Goal: Task Accomplishment & Management: Complete application form

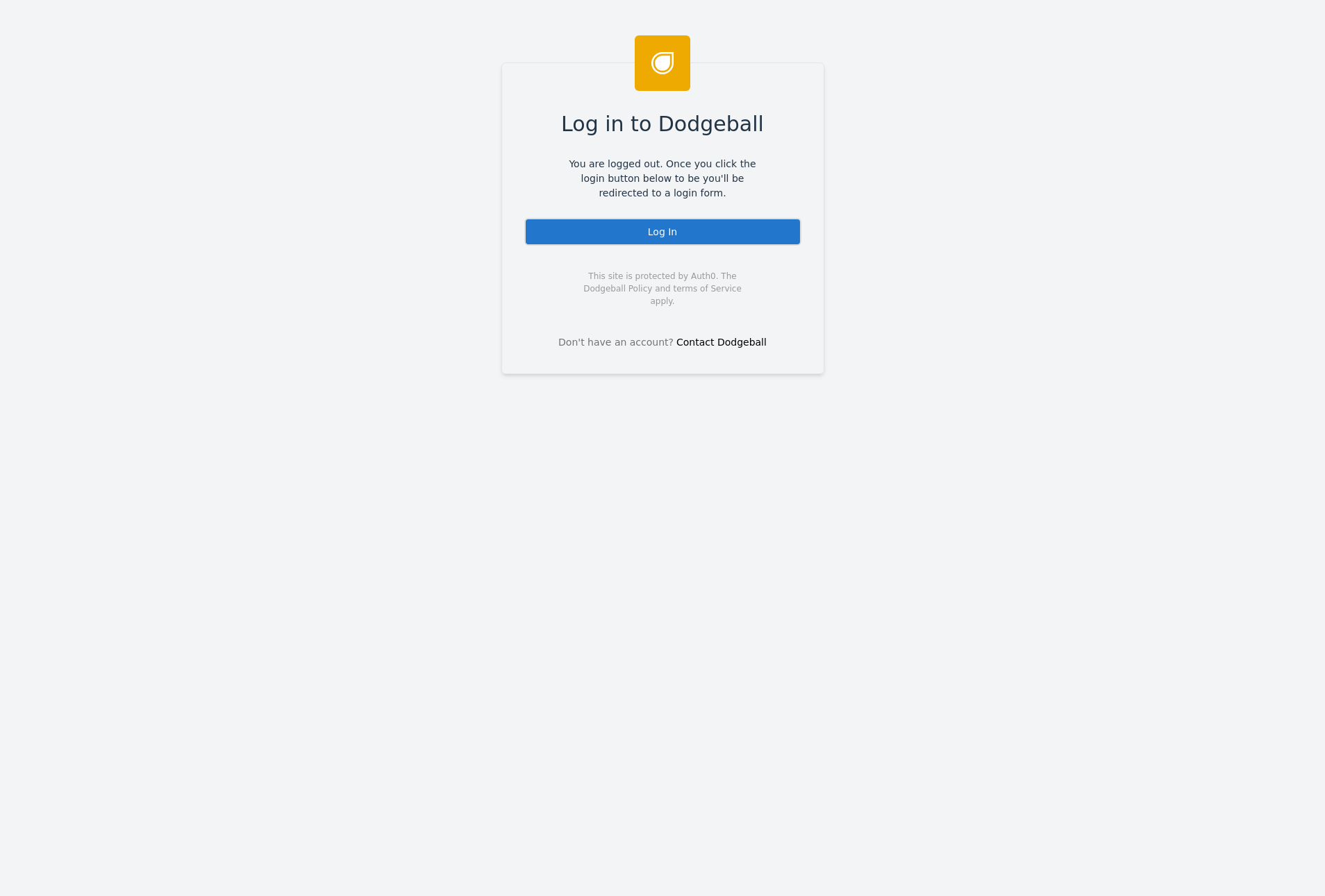
click at [644, 222] on div "Log In" at bounding box center [662, 232] width 277 height 28
click at [701, 239] on div "Log In" at bounding box center [662, 232] width 277 height 28
click at [696, 231] on div "Log In" at bounding box center [662, 232] width 277 height 28
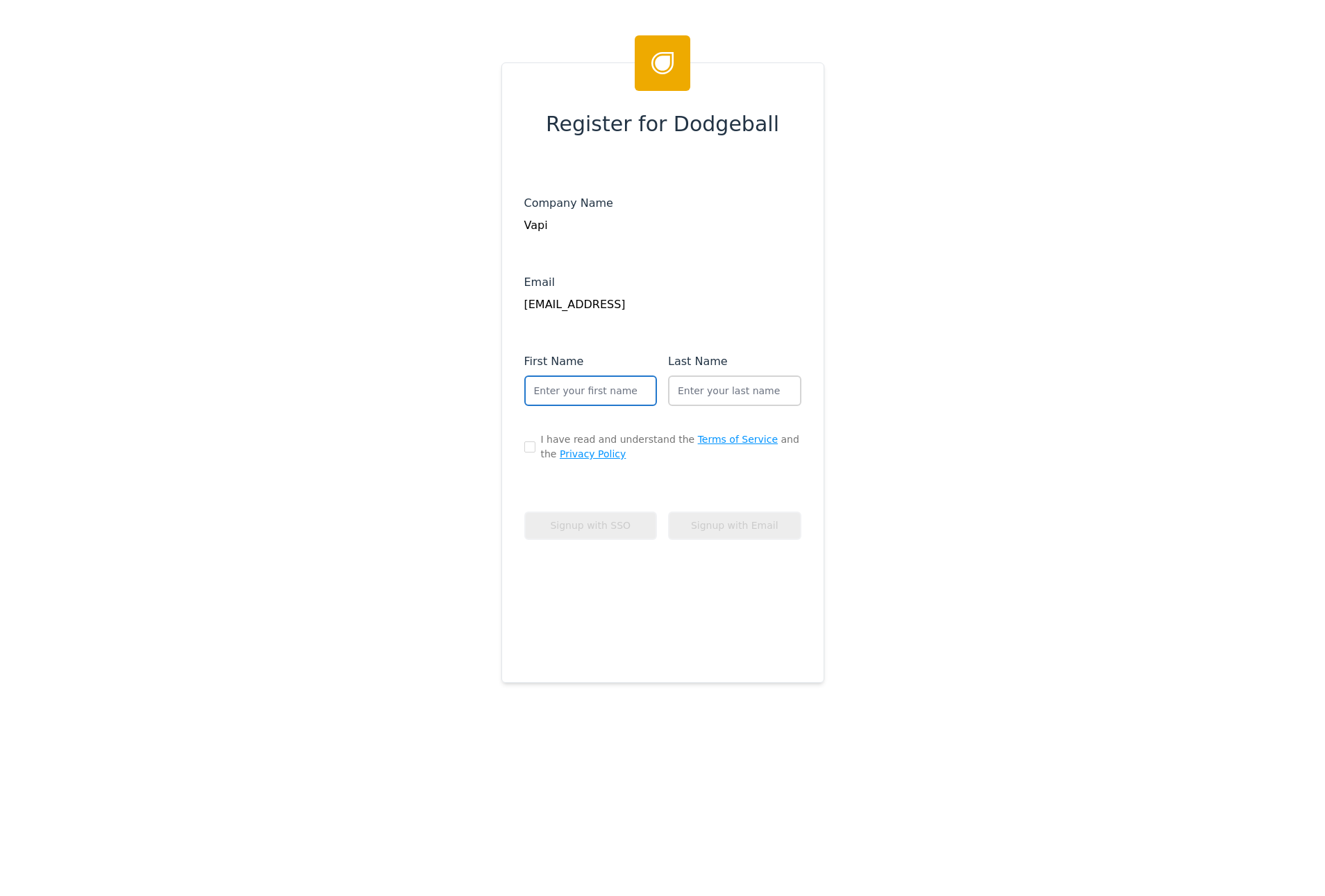
click at [606, 391] on input "text" at bounding box center [591, 390] width 133 height 30
type input "[PERSON_NAME]"
type input "Rk"
click at [527, 446] on input "checkbox" at bounding box center [530, 447] width 11 height 11
checkbox input "true"
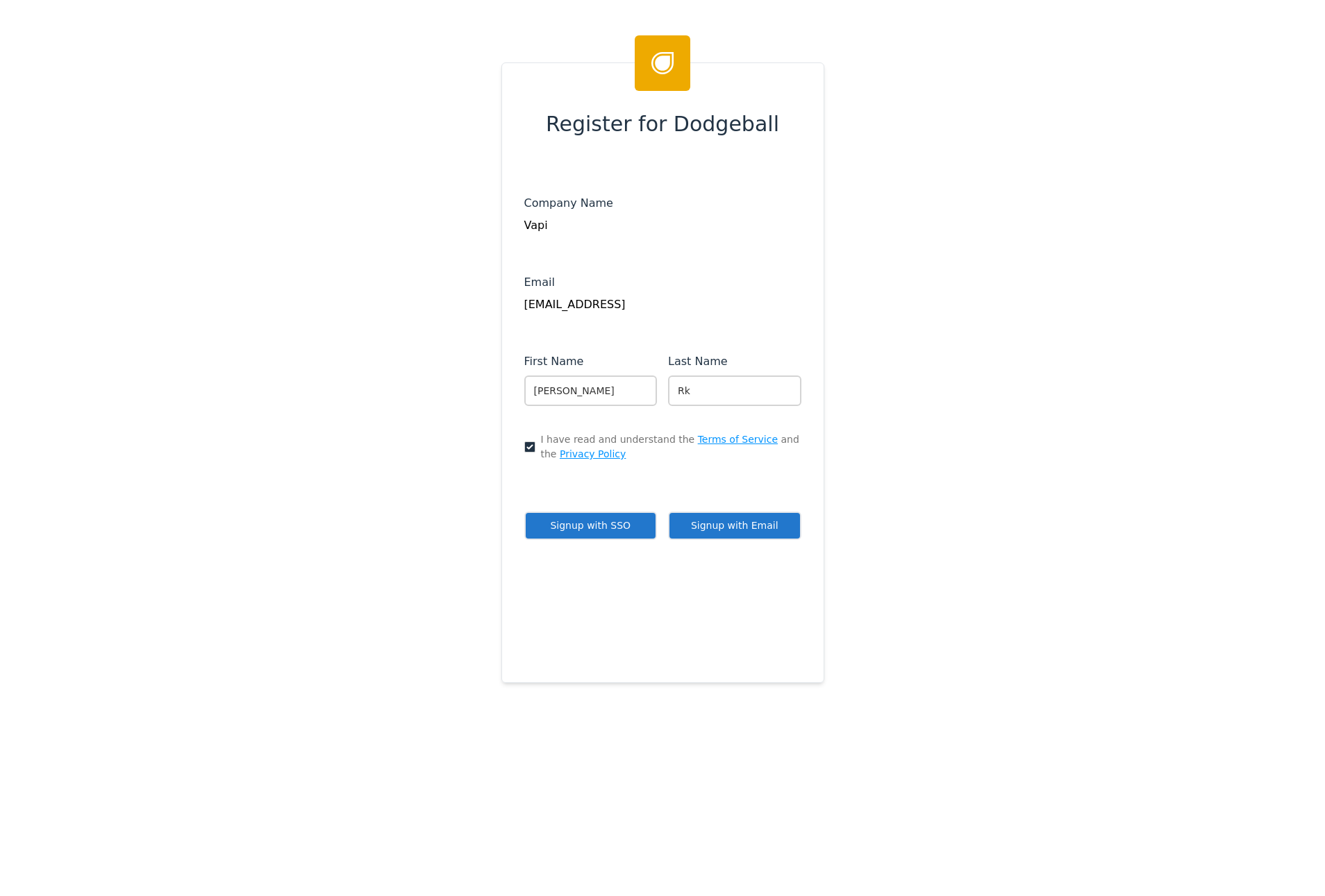
click at [640, 532] on button "Signup with SSO" at bounding box center [591, 526] width 133 height 29
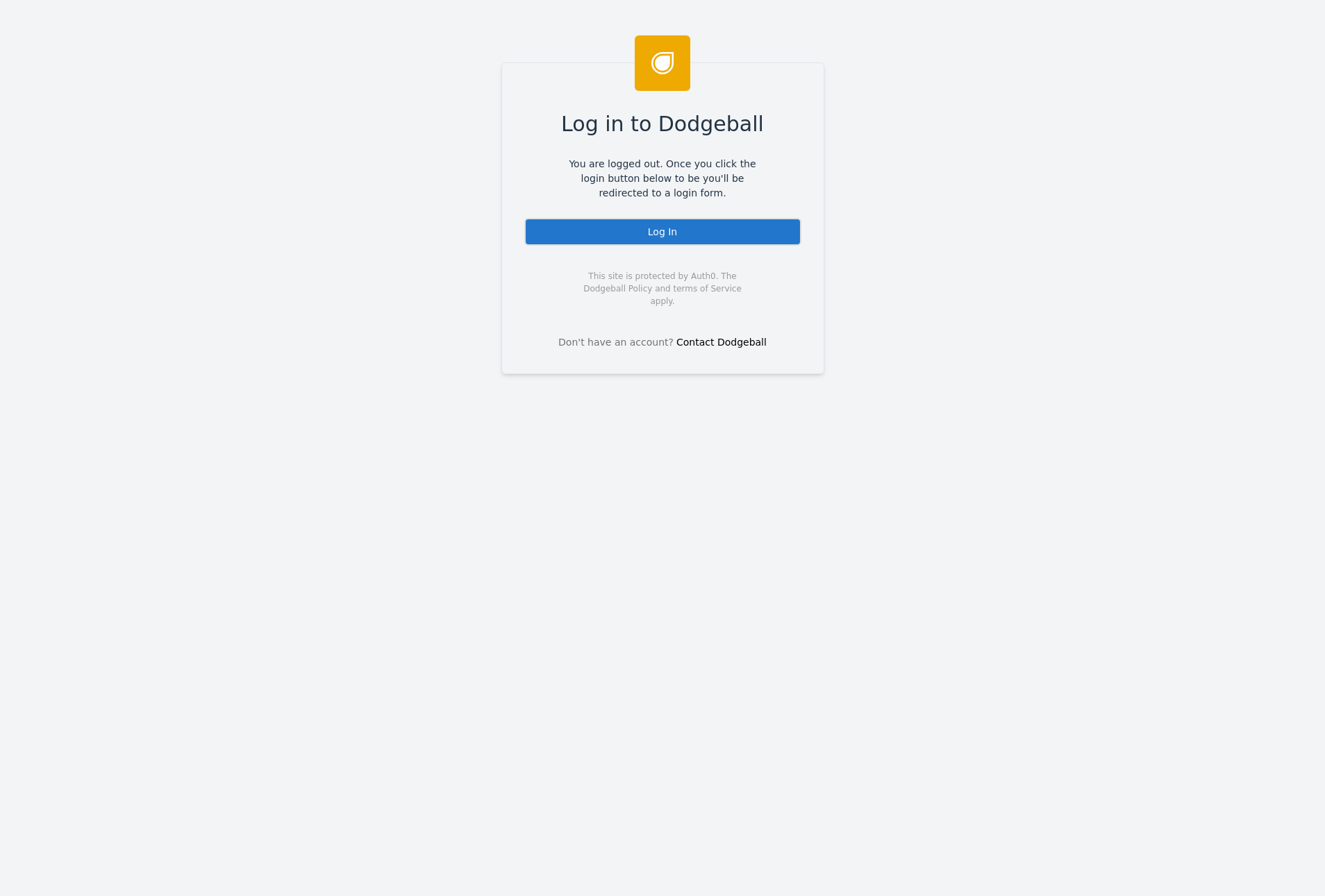
click at [680, 231] on div "Log In" at bounding box center [662, 232] width 277 height 28
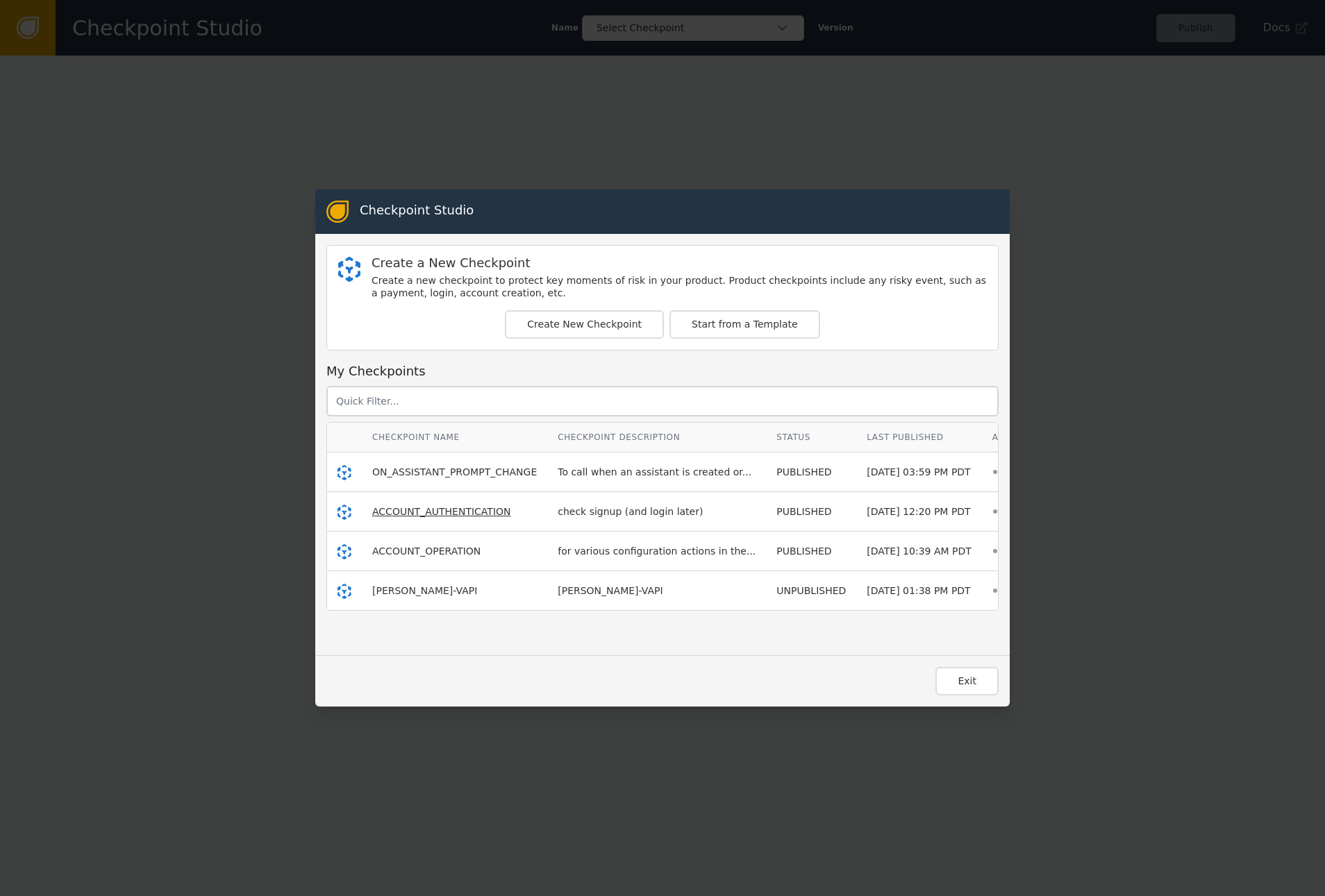
click at [461, 513] on span "ACCOUNT_AUTHENTICATION" at bounding box center [441, 511] width 139 height 11
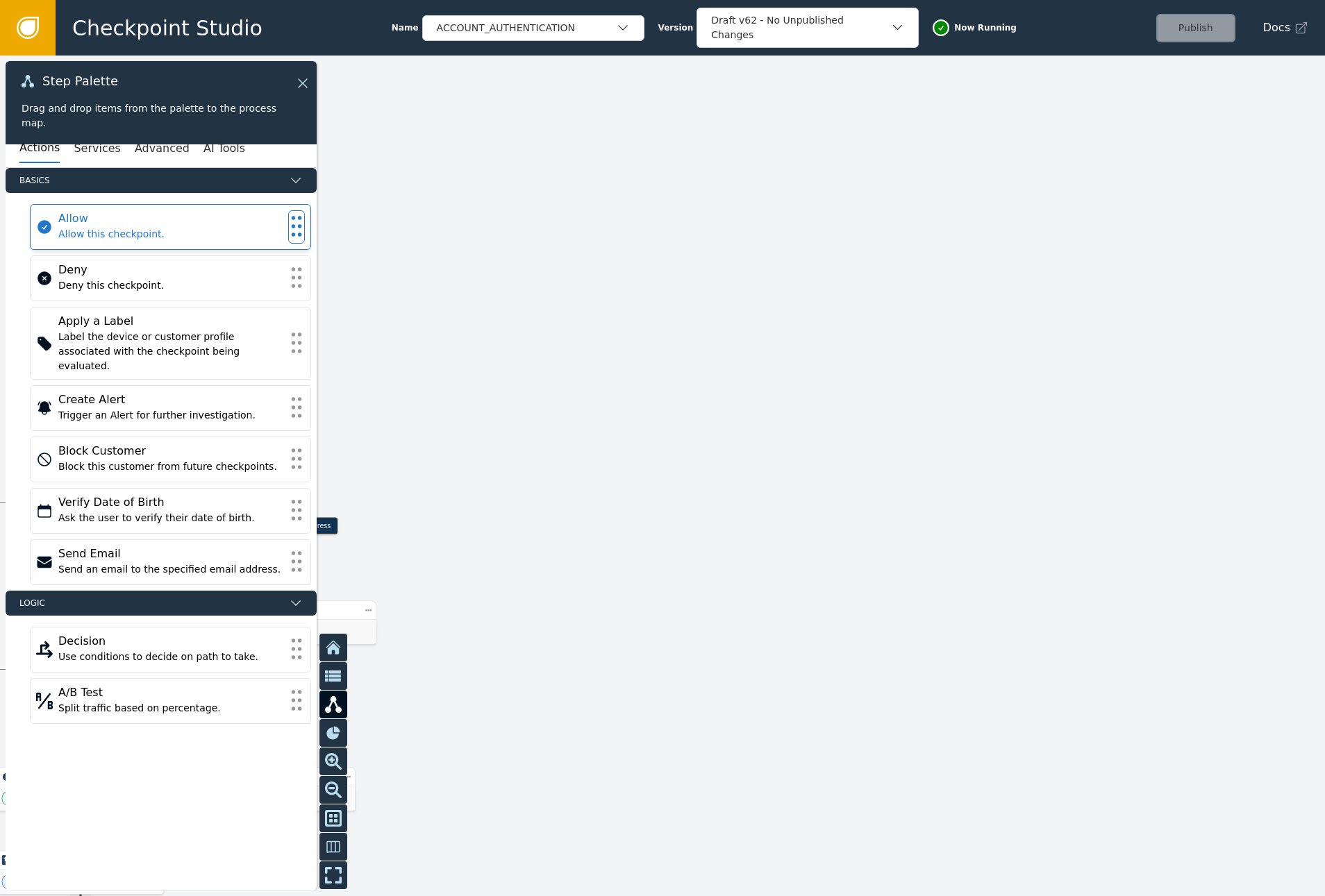
click at [231, 232] on div "Allow this checkpoint." at bounding box center [171, 234] width 224 height 15
click at [185, 243] on div "Allow Allow this checkpoint." at bounding box center [171, 227] width 224 height 34
click at [87, 164] on div "Actions Services Advanced AI Tools" at bounding box center [161, 149] width 311 height 38
click at [88, 150] on button "Services" at bounding box center [97, 148] width 47 height 29
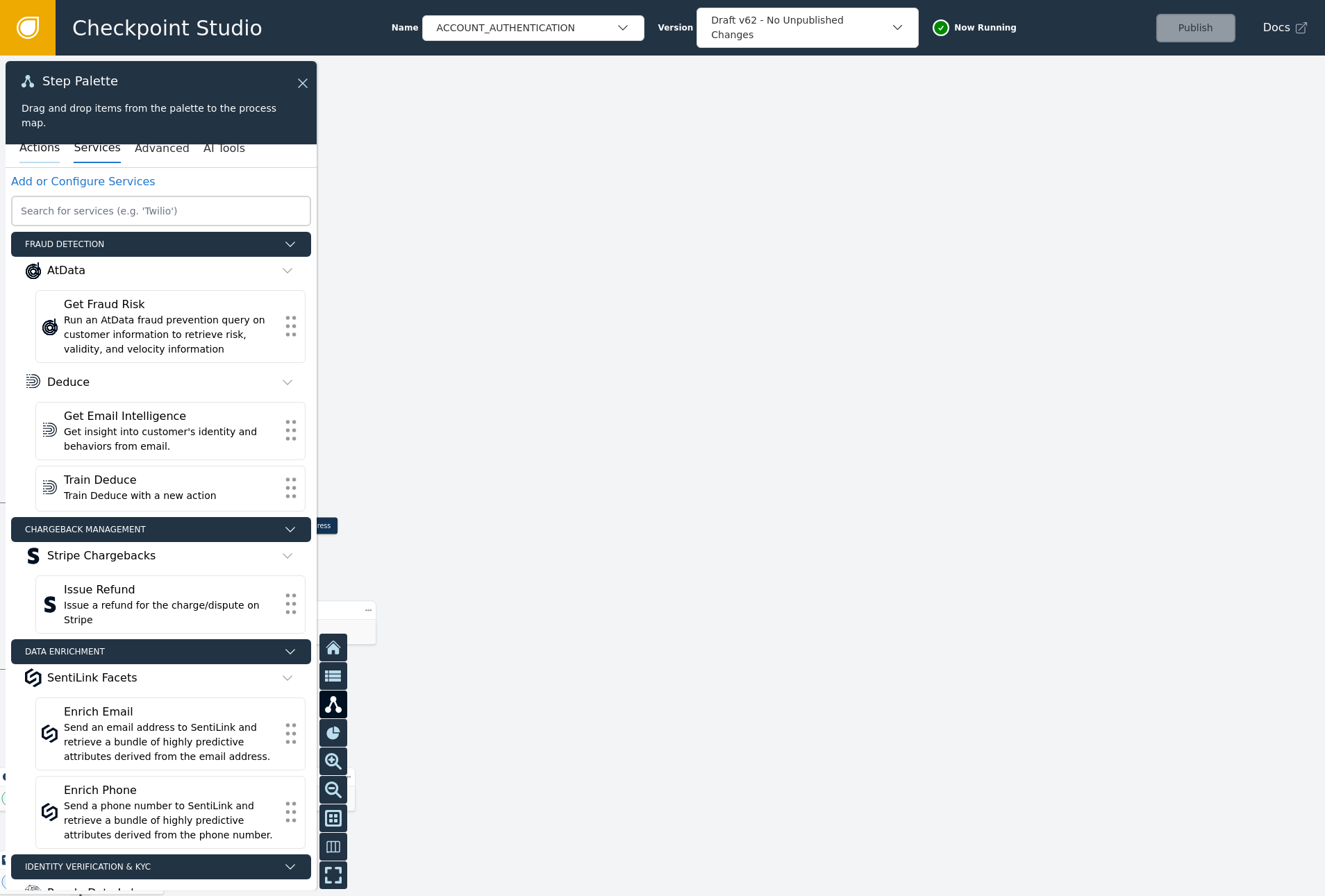
click at [47, 147] on button "Actions" at bounding box center [40, 148] width 41 height 29
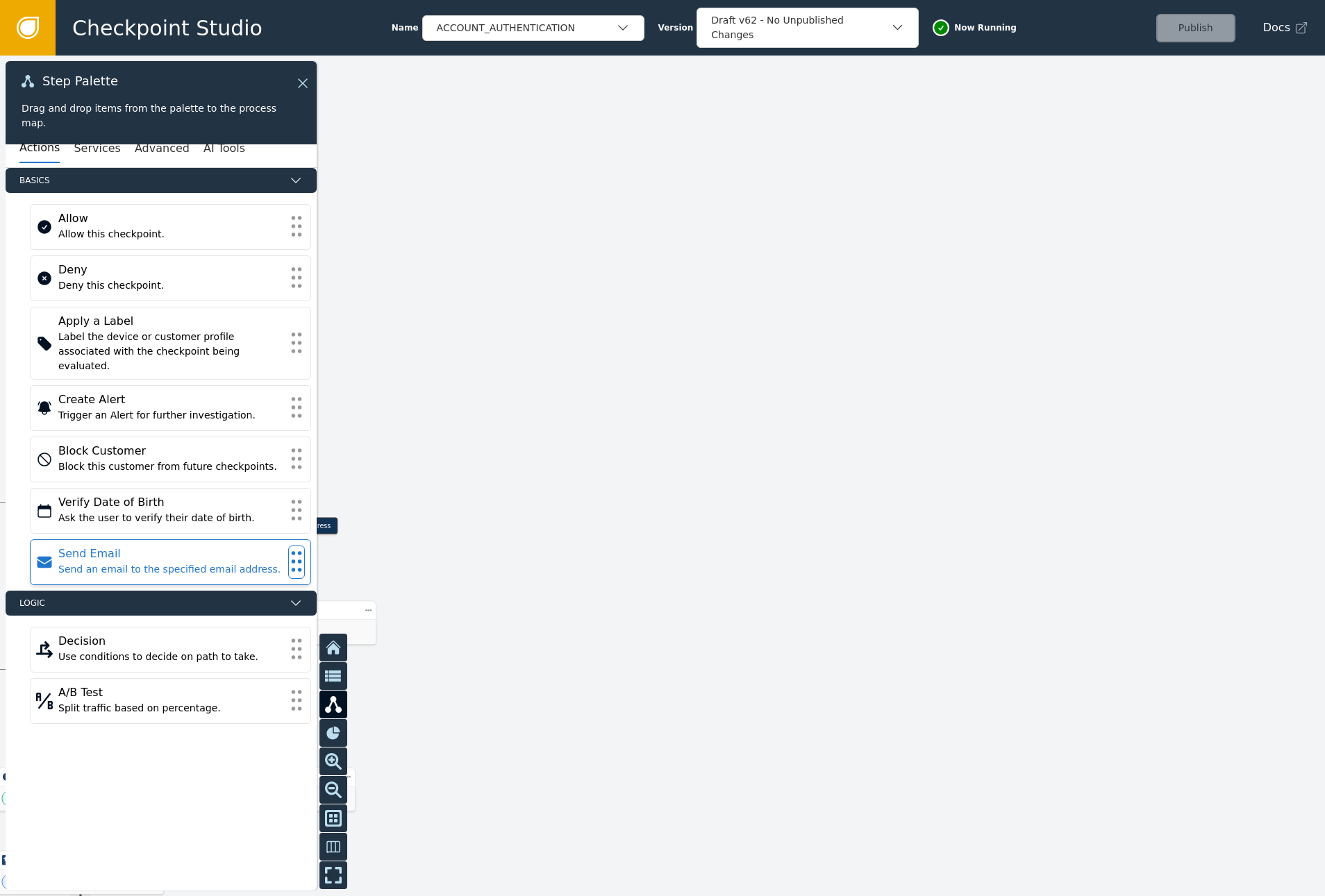
click at [157, 545] on div "Send Email" at bounding box center [171, 553] width 224 height 16
click at [209, 137] on button "AI Tools" at bounding box center [224, 148] width 41 height 29
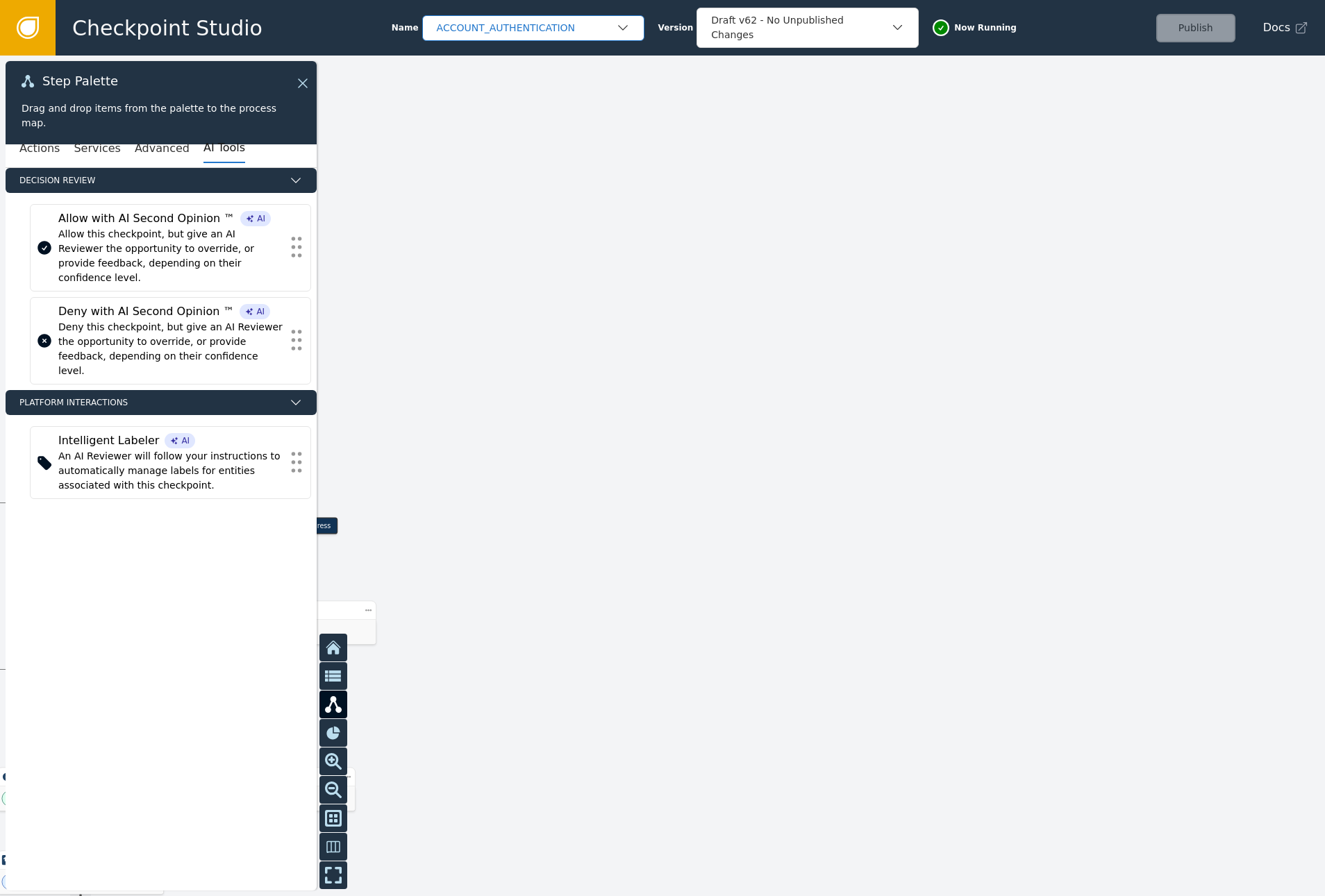
click at [533, 31] on div "ACCOUNT_AUTHENTICATION" at bounding box center [526, 28] width 179 height 15
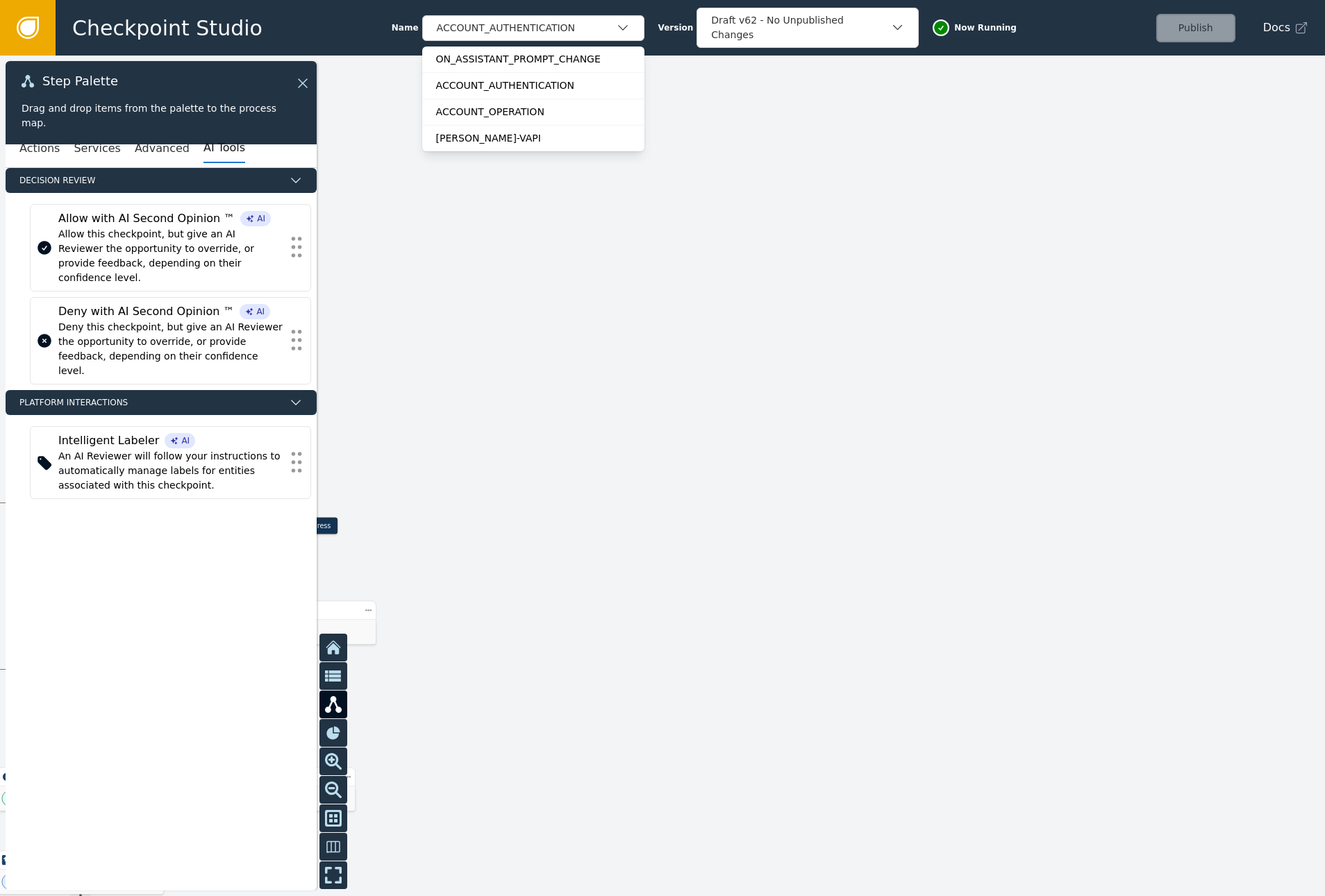
click at [801, 83] on div at bounding box center [662, 475] width 1325 height 841
click at [807, 45] on div "Checkpoint Studio Name ACCOUNT_AUTHENTICATION Version Draft v62 - No Unpublishe…" at bounding box center [690, 27] width 1269 height 55
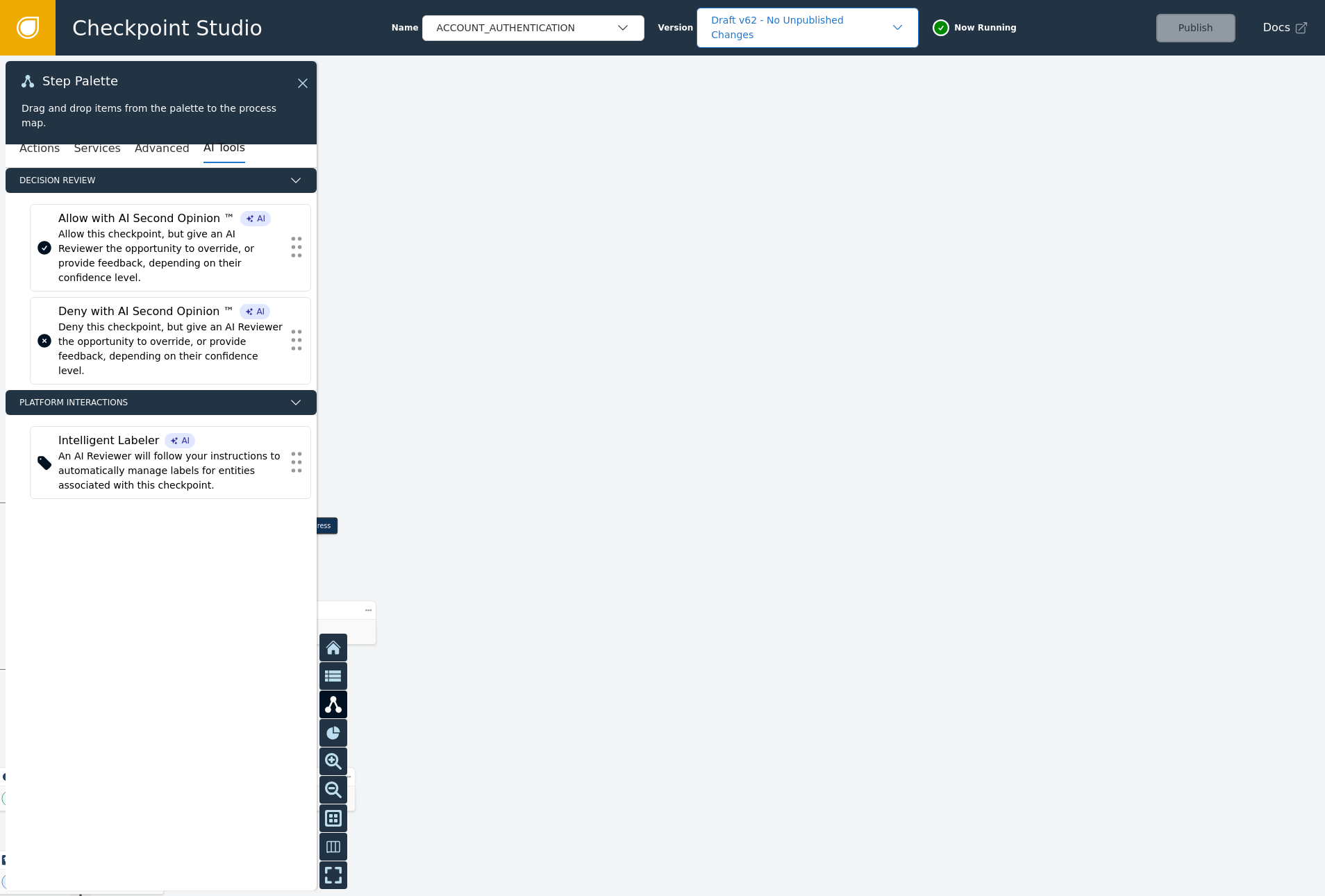
click at [809, 34] on div "Draft v62 - No Unpublished Changes" at bounding box center [800, 27] width 179 height 29
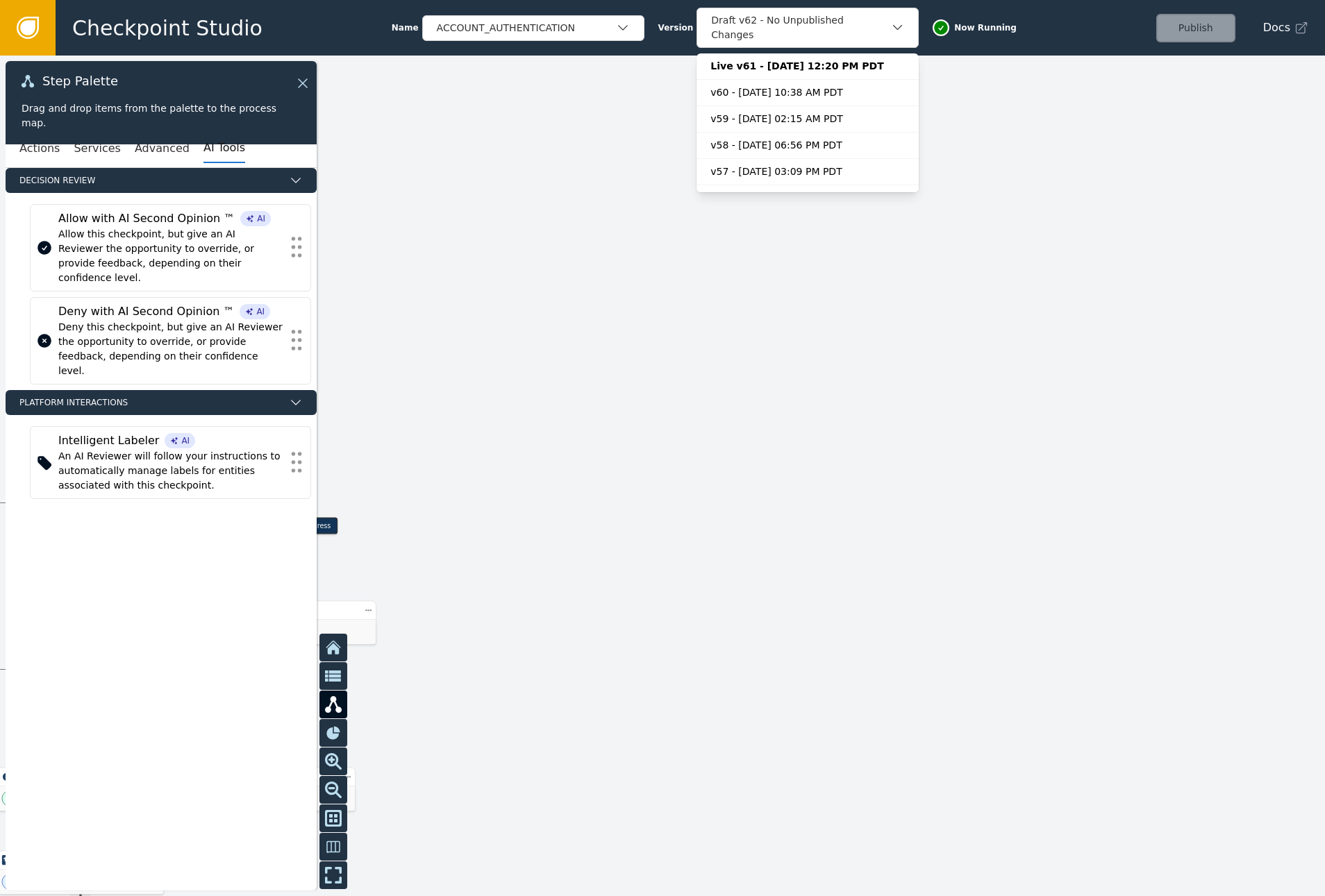
click at [968, 80] on div at bounding box center [662, 475] width 1325 height 841
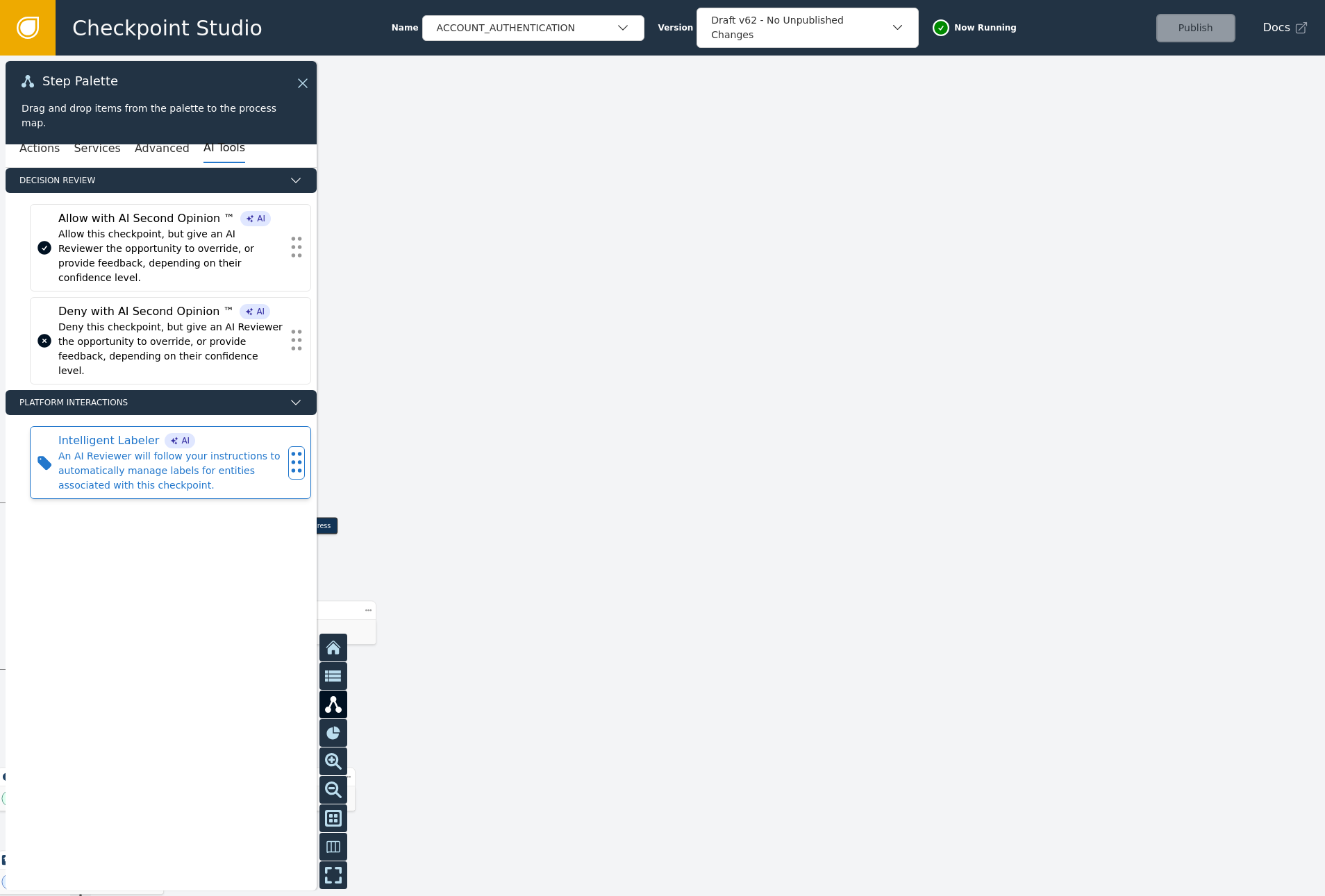
click at [135, 456] on div "An AI Reviewer will follow your instructions to automatically manage labels for…" at bounding box center [171, 471] width 224 height 44
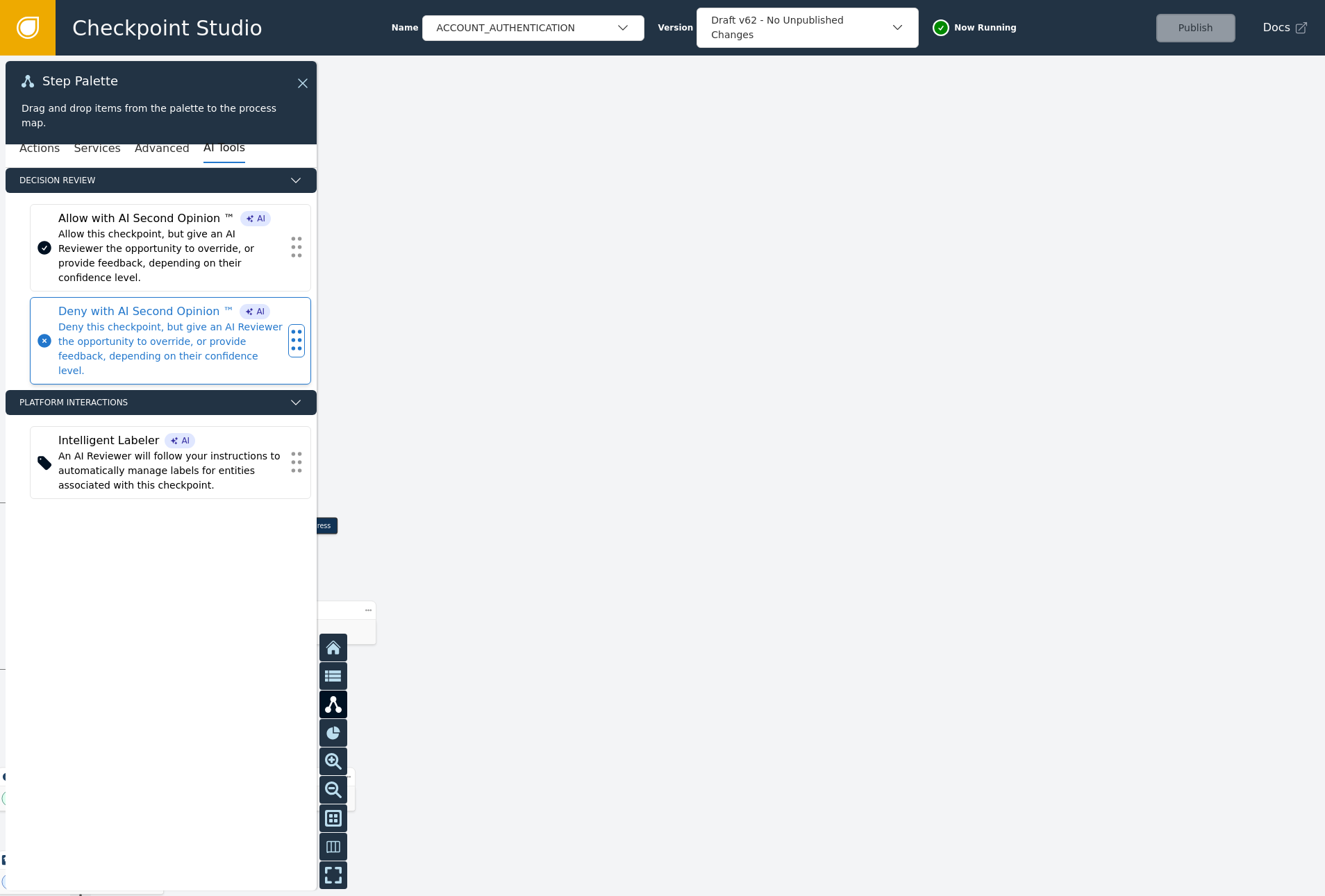
click at [154, 320] on div "Deny this checkpoint, but give an AI Reviewer the opportunity to override, or p…" at bounding box center [171, 349] width 224 height 58
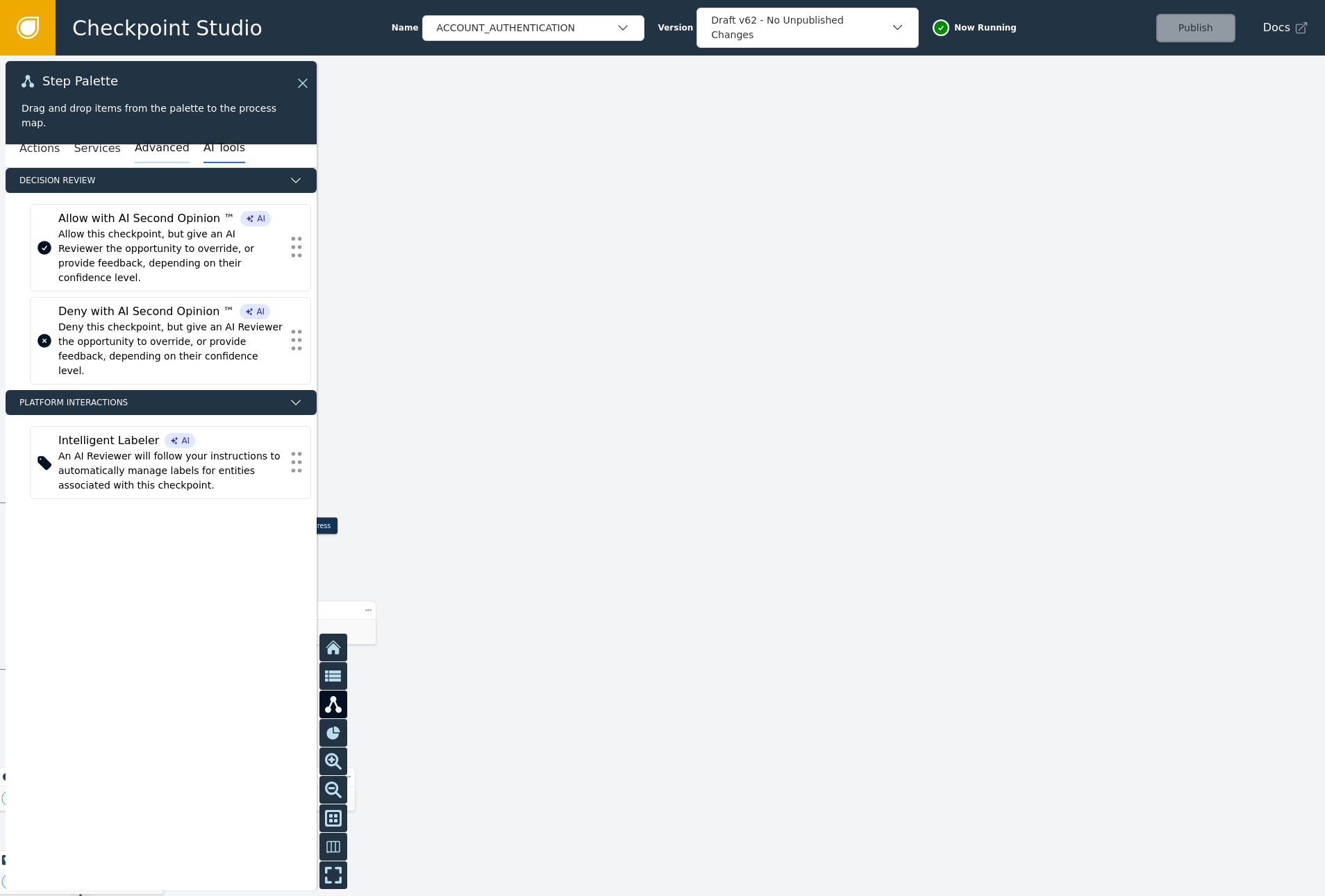
click at [158, 157] on button "Advanced" at bounding box center [162, 148] width 55 height 29
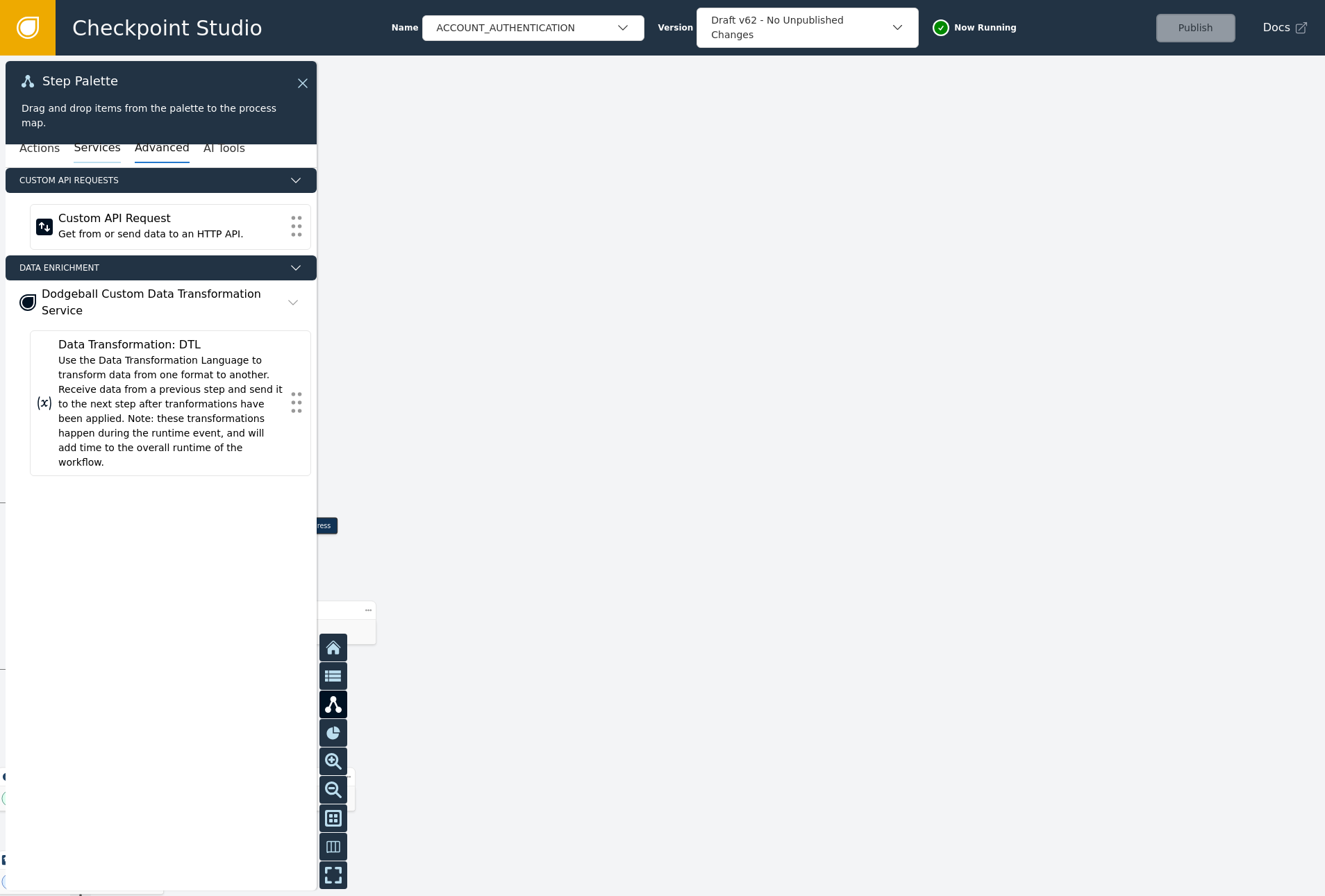
click at [86, 150] on button "Services" at bounding box center [97, 148] width 47 height 29
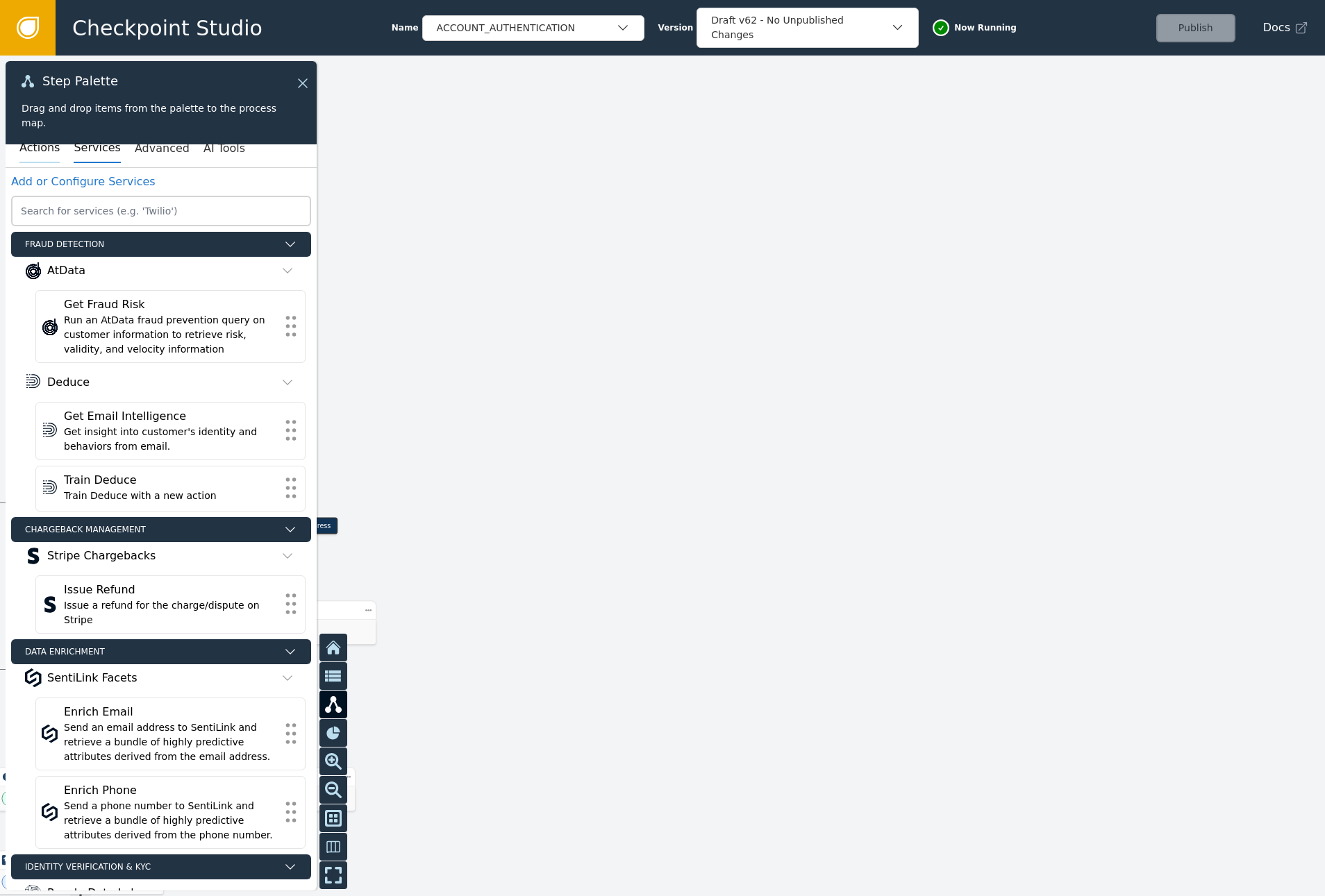
click at [45, 149] on button "Actions" at bounding box center [40, 148] width 41 height 29
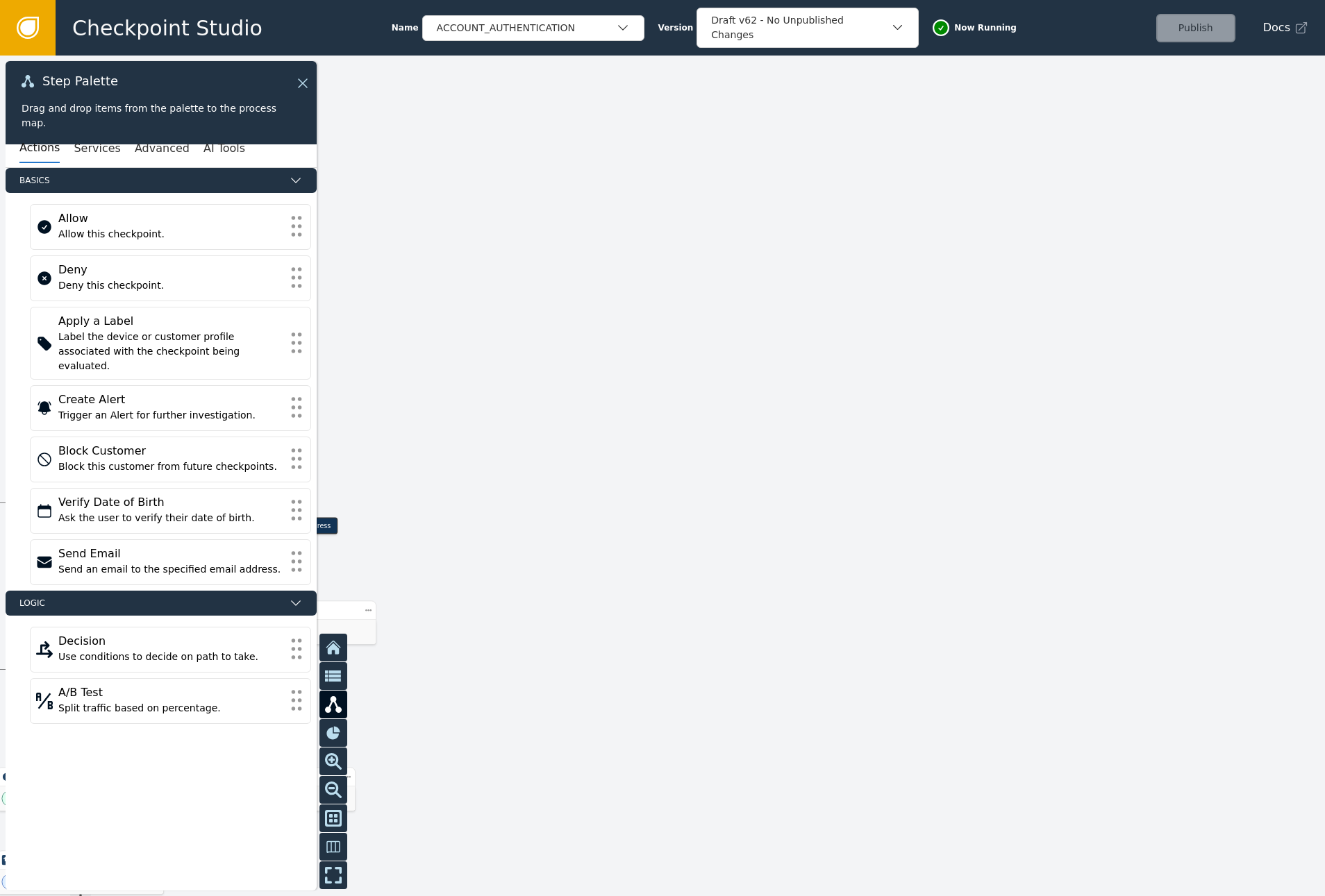
click at [174, 760] on div "Basics Allow Allow this checkpoint. Deny Deny this checkpoint. Apply a Label La…" at bounding box center [161, 529] width 311 height 722
click at [522, 690] on div at bounding box center [662, 475] width 1325 height 841
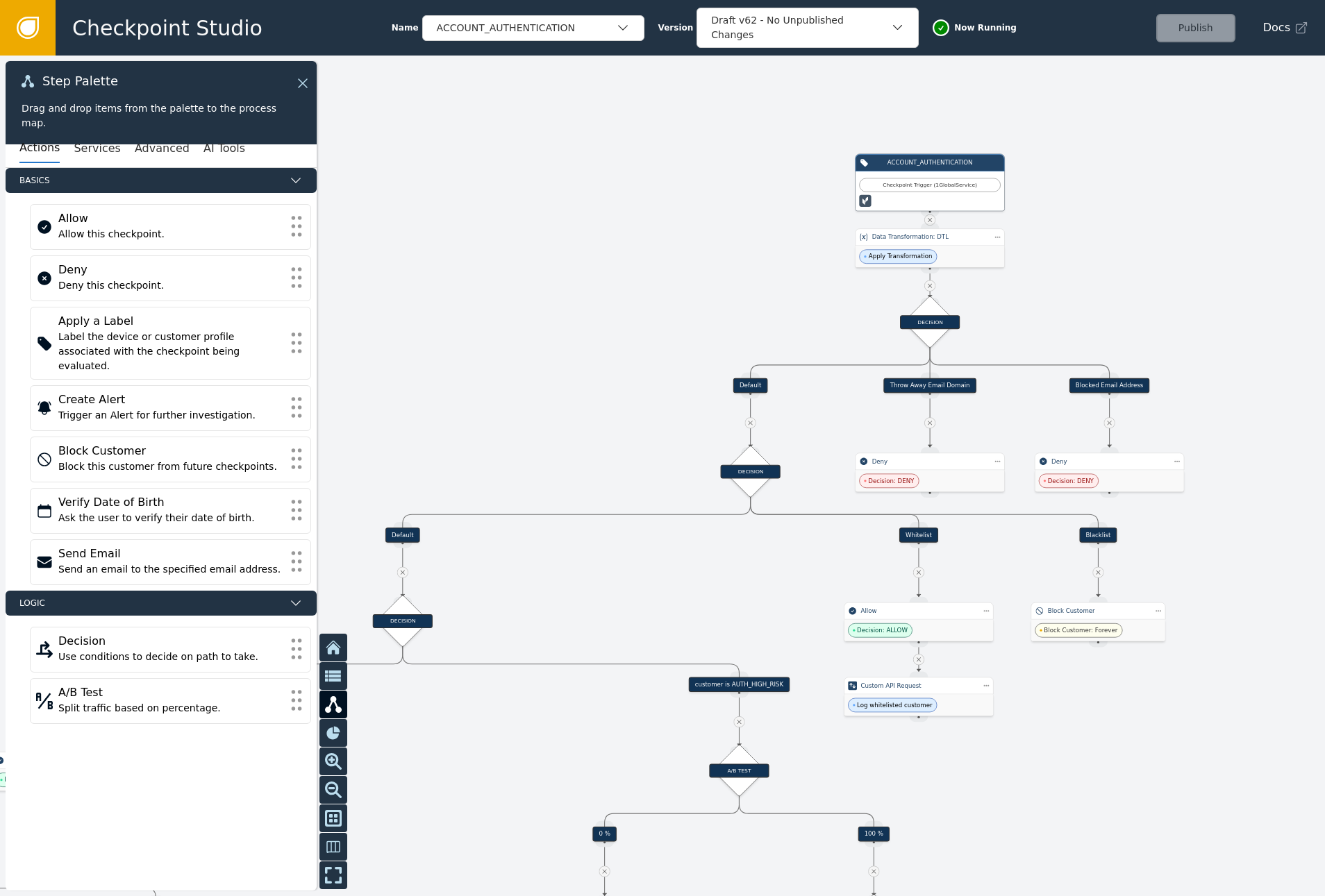
drag, startPoint x: 514, startPoint y: 682, endPoint x: 1307, endPoint y: 525, distance: 808.4
click at [1307, 525] on div at bounding box center [662, 475] width 1325 height 841
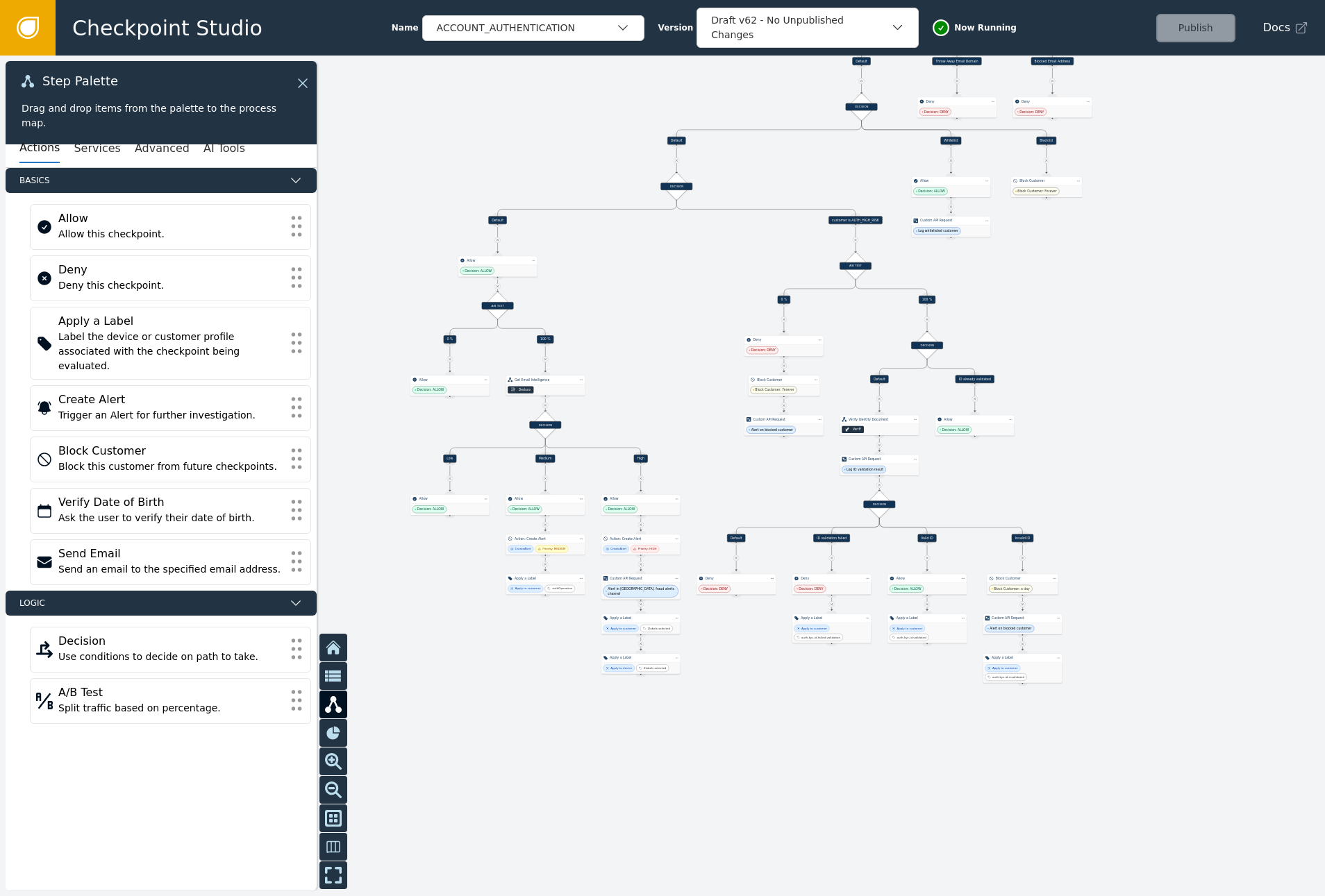
drag, startPoint x: 1098, startPoint y: 750, endPoint x: 1048, endPoint y: 312, distance: 440.8
click at [1048, 312] on div at bounding box center [662, 475] width 1325 height 841
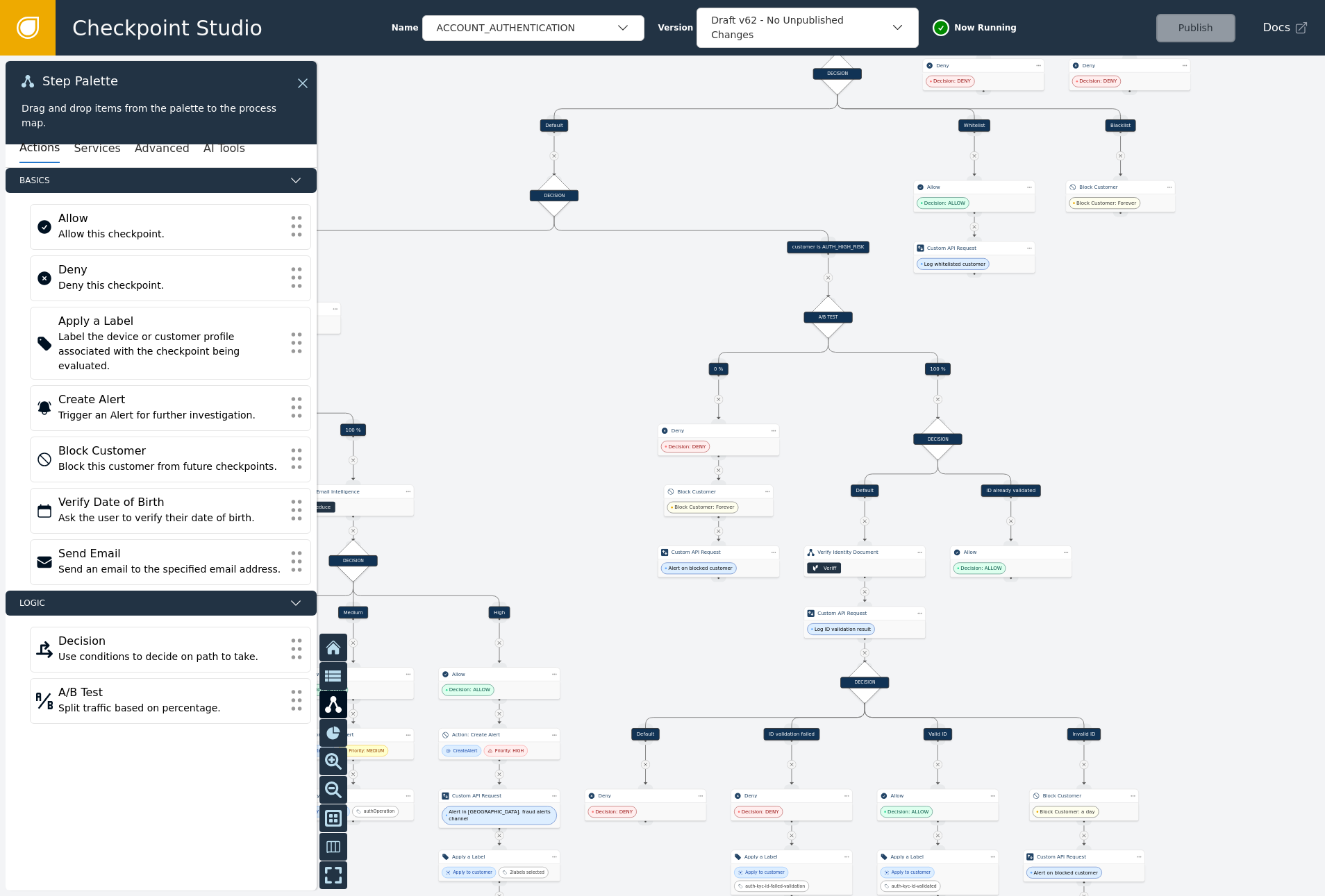
drag, startPoint x: 1127, startPoint y: 404, endPoint x: 1103, endPoint y: 632, distance: 229.3
click at [1103, 632] on div at bounding box center [662, 475] width 1325 height 841
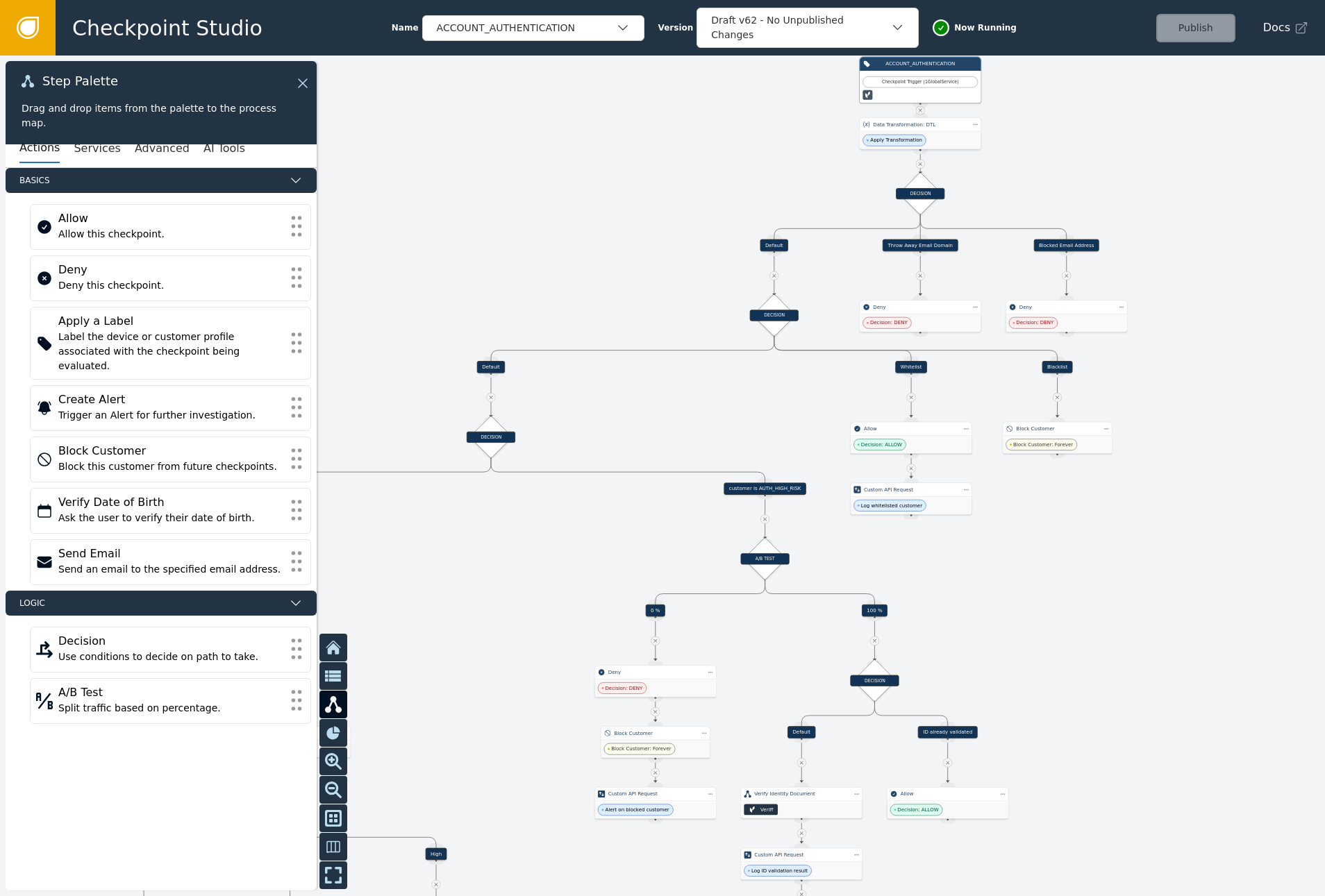
drag, startPoint x: 1164, startPoint y: 506, endPoint x: 1101, endPoint y: 747, distance: 249.1
click at [1101, 747] on div at bounding box center [662, 475] width 1325 height 841
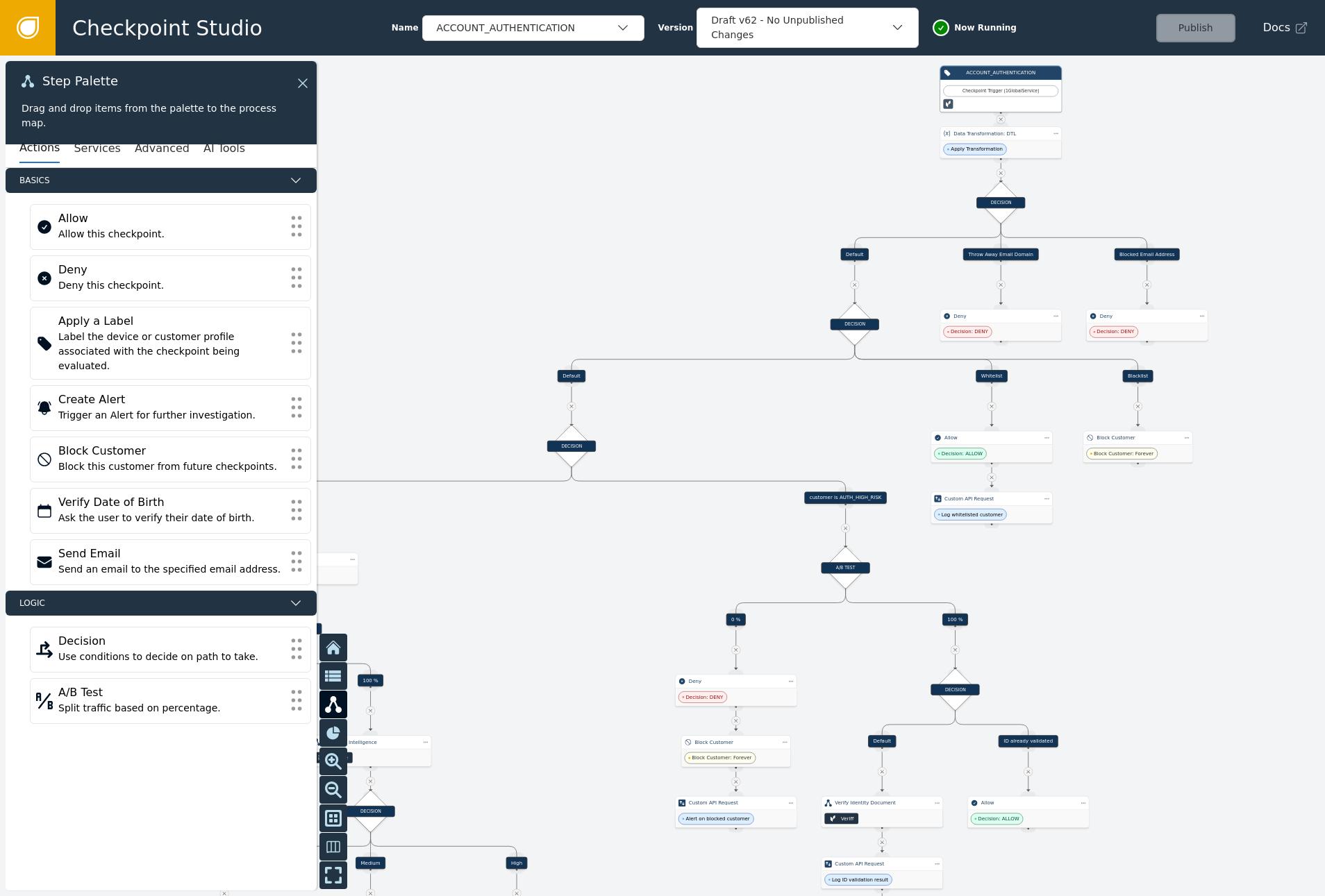
drag, startPoint x: 1149, startPoint y: 672, endPoint x: 1230, endPoint y: 681, distance: 81.5
click at [1230, 681] on div at bounding box center [662, 475] width 1325 height 841
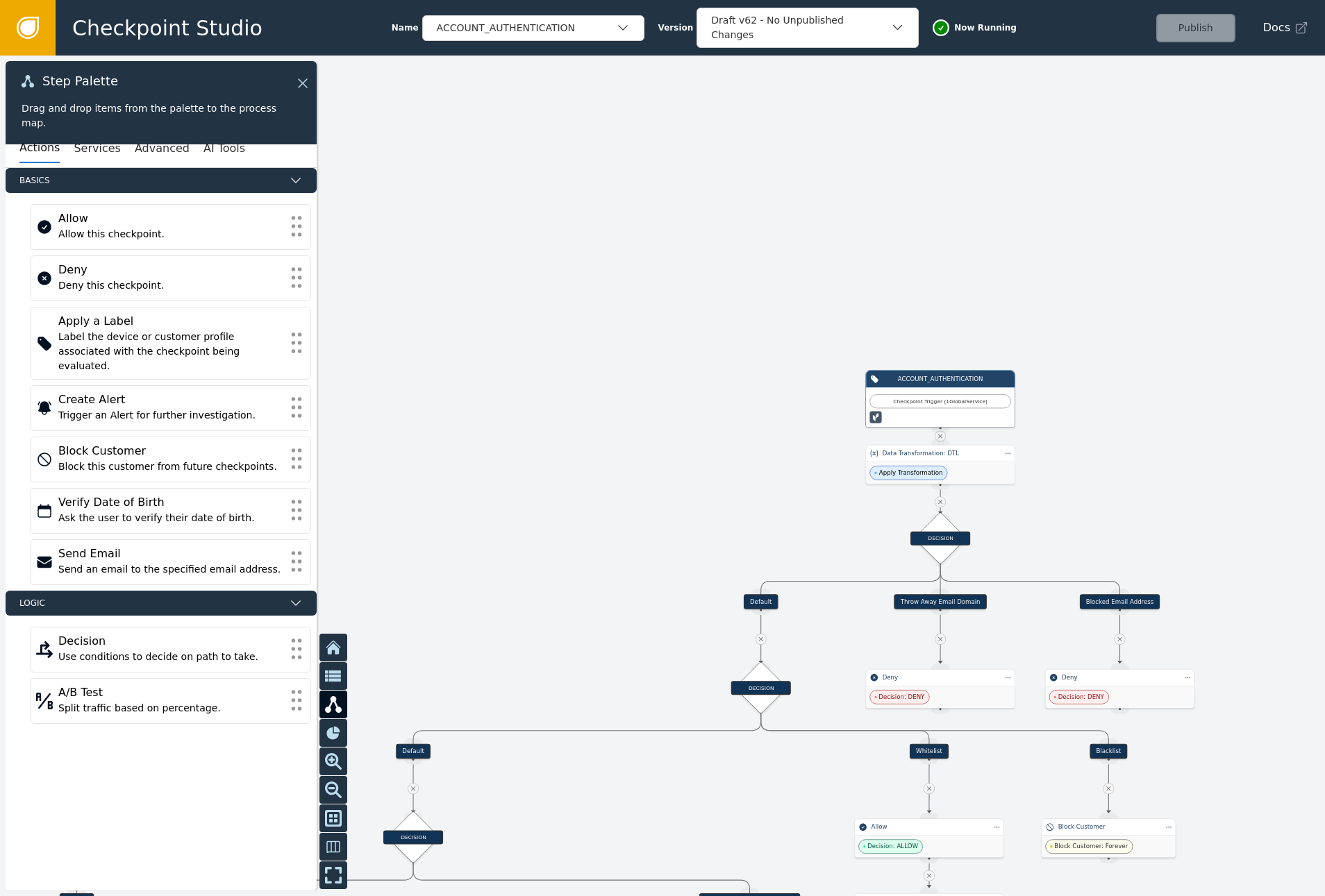
drag, startPoint x: 1080, startPoint y: 185, endPoint x: 1038, endPoint y: 517, distance: 334.6
click at [1038, 517] on div at bounding box center [662, 475] width 1325 height 841
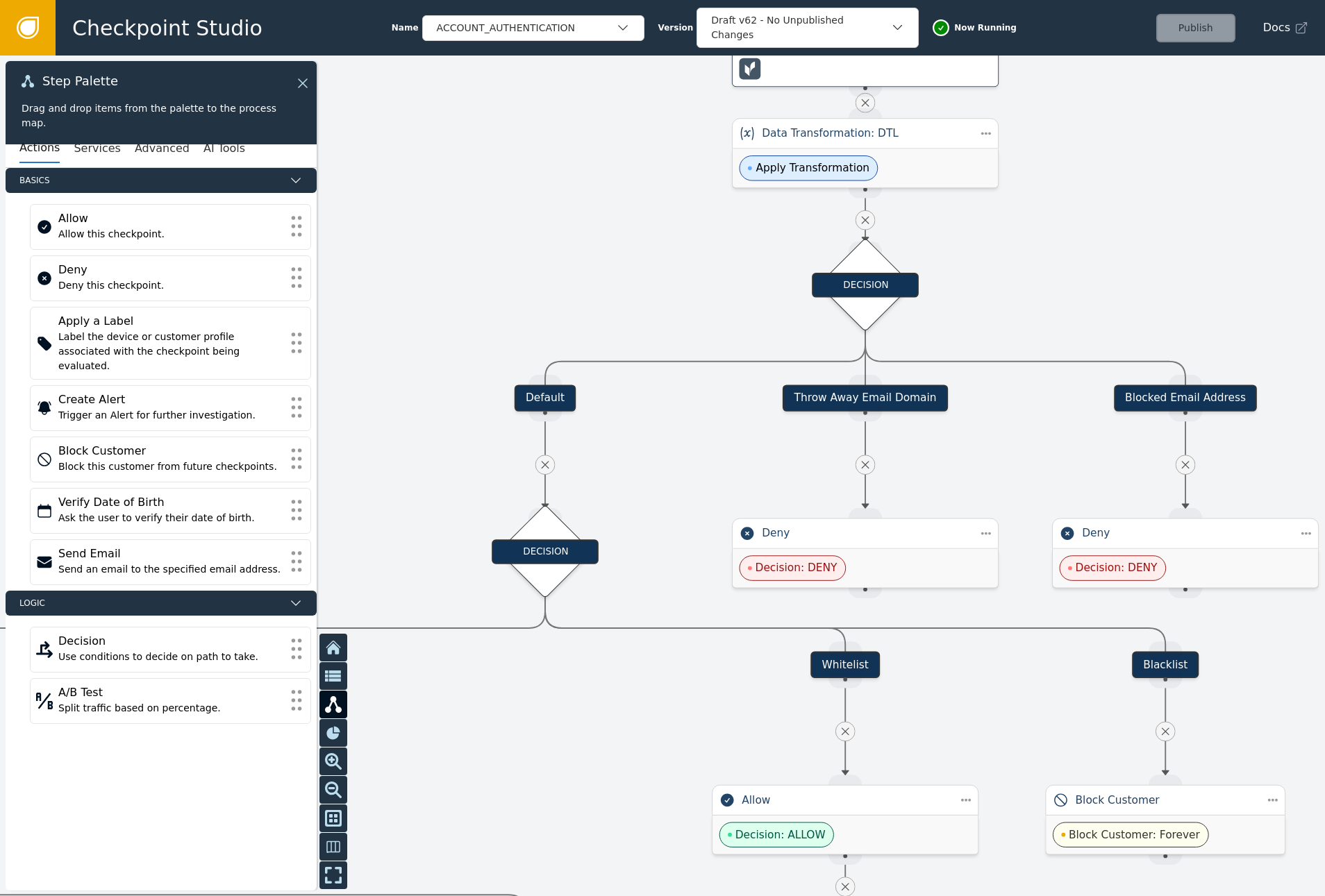
drag, startPoint x: 1020, startPoint y: 510, endPoint x: 1008, endPoint y: 235, distance: 275.3
click at [1008, 235] on div at bounding box center [662, 475] width 1325 height 841
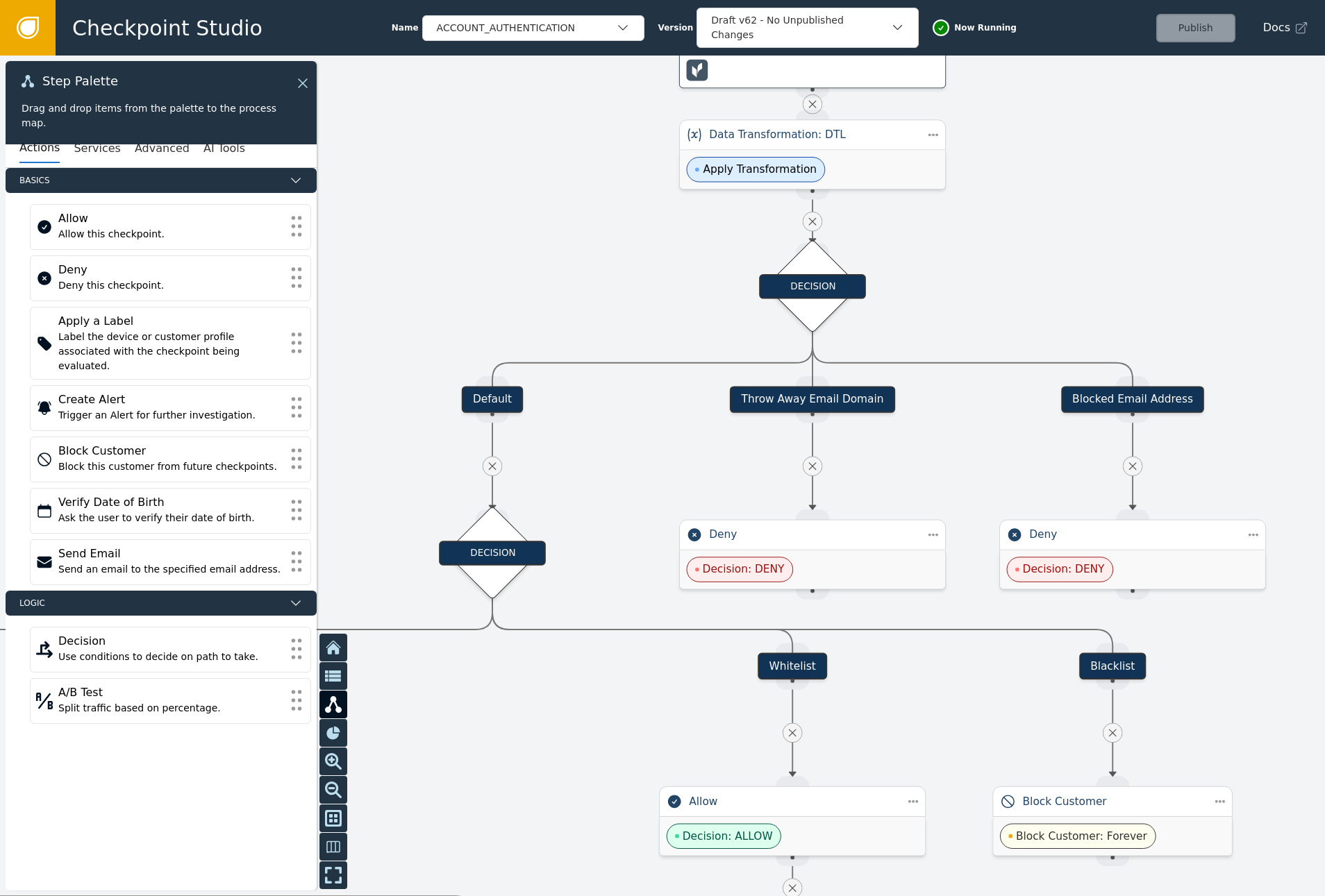
drag, startPoint x: 1184, startPoint y: 238, endPoint x: 1131, endPoint y: 238, distance: 53.0
click at [1131, 238] on div at bounding box center [662, 475] width 1325 height 841
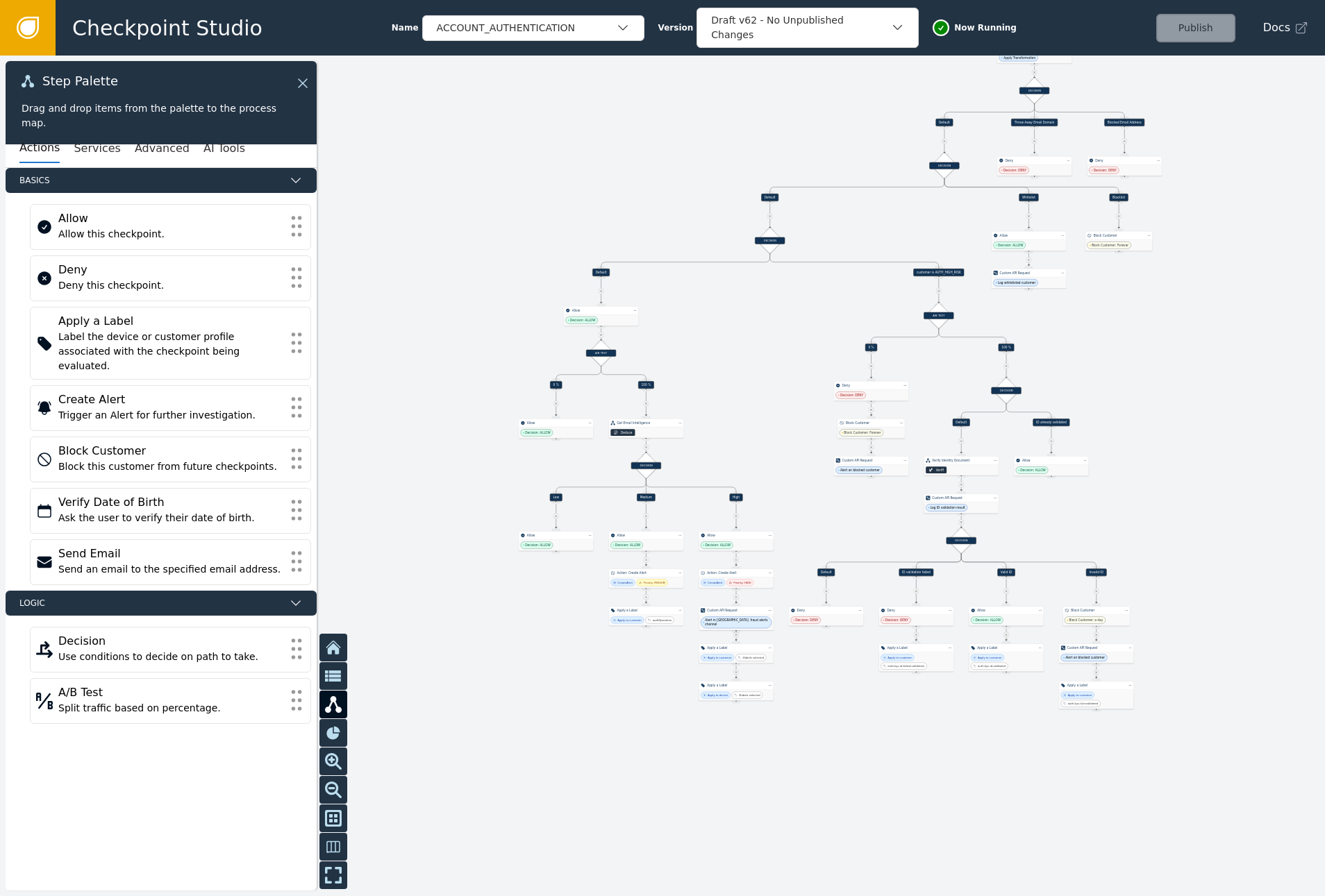
drag, startPoint x: 1207, startPoint y: 458, endPoint x: 1221, endPoint y: 303, distance: 155.6
click at [1221, 303] on div at bounding box center [662, 475] width 1325 height 841
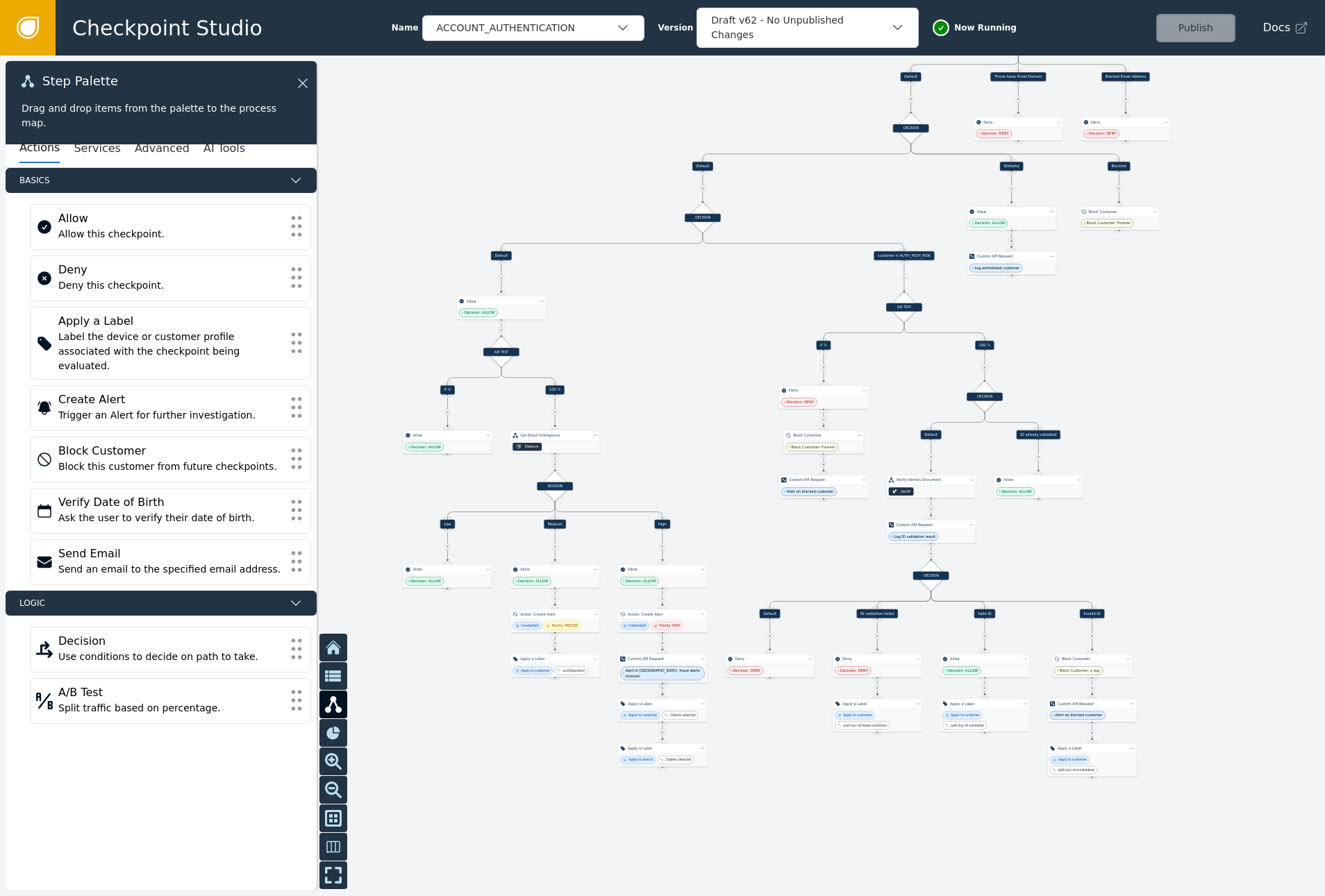
click at [1101, 532] on div at bounding box center [662, 475] width 1325 height 841
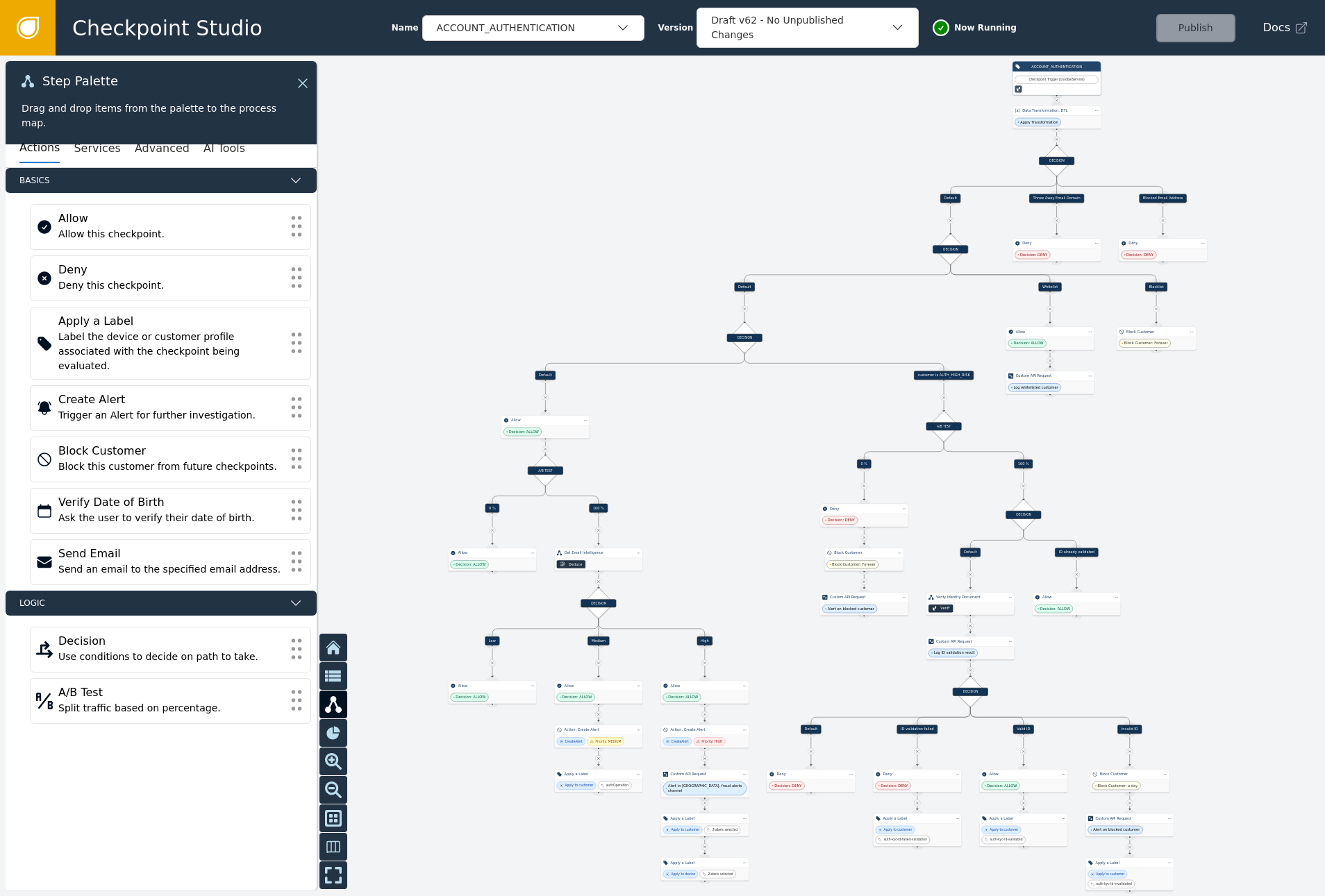
drag, startPoint x: 1101, startPoint y: 532, endPoint x: 1139, endPoint y: 649, distance: 123.0
click at [1139, 649] on div at bounding box center [662, 475] width 1325 height 841
